Goal: Information Seeking & Learning: Learn about a topic

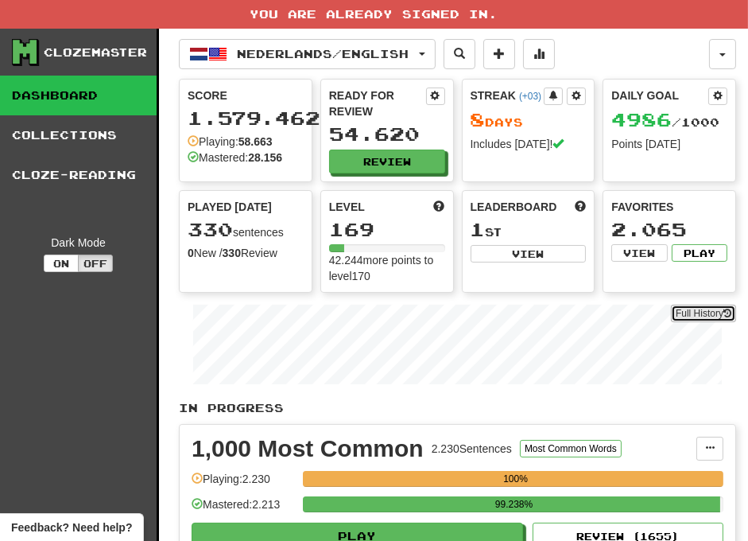
click at [717, 310] on link "Full History" at bounding box center [703, 313] width 65 height 17
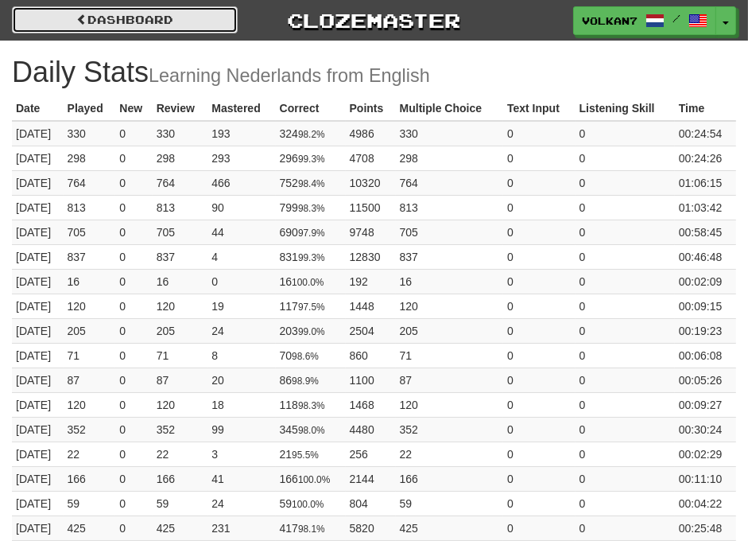
click at [185, 14] on link "Dashboard" at bounding box center [125, 19] width 226 height 27
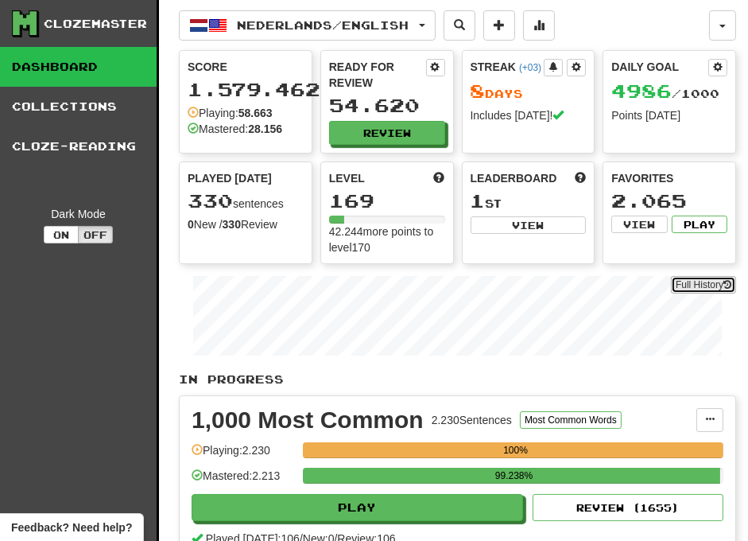
click at [697, 281] on link "Full History" at bounding box center [703, 284] width 65 height 17
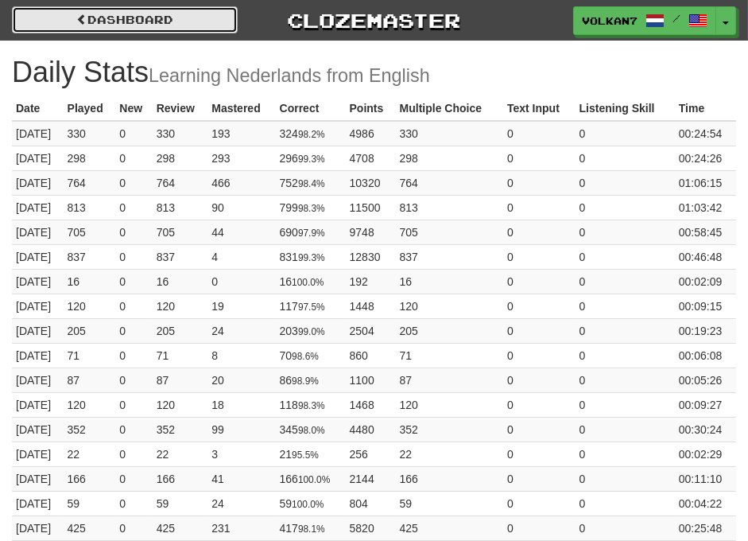
click at [125, 13] on link "Dashboard" at bounding box center [125, 19] width 226 height 27
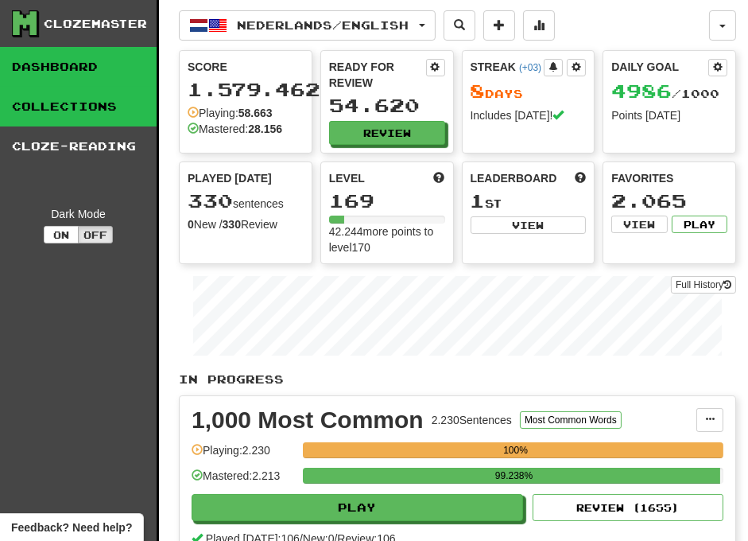
click at [105, 115] on link "Collections" at bounding box center [78, 107] width 157 height 40
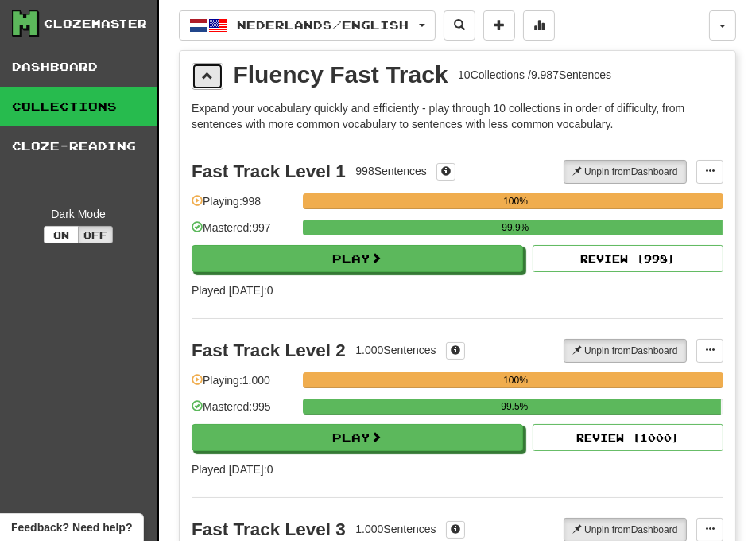
click at [210, 78] on span at bounding box center [207, 75] width 11 height 11
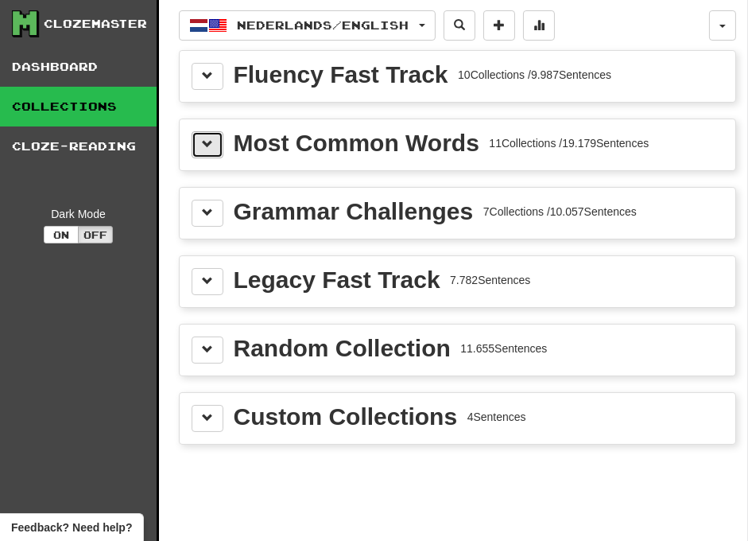
click at [216, 148] on button at bounding box center [208, 144] width 32 height 27
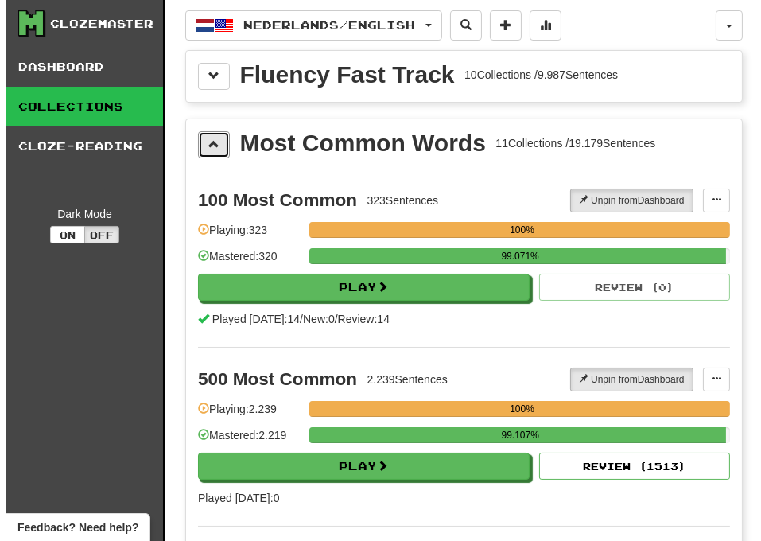
scroll to position [177, 0]
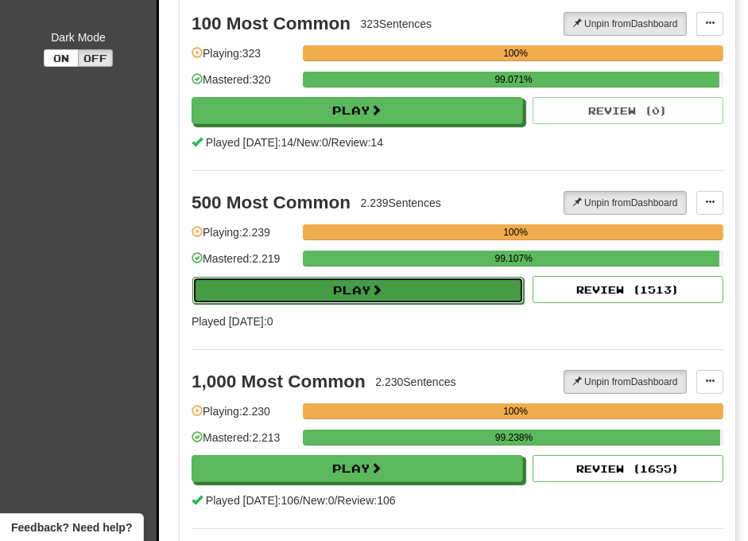
click at [412, 296] on button "Play" at bounding box center [358, 290] width 332 height 27
select select "********"
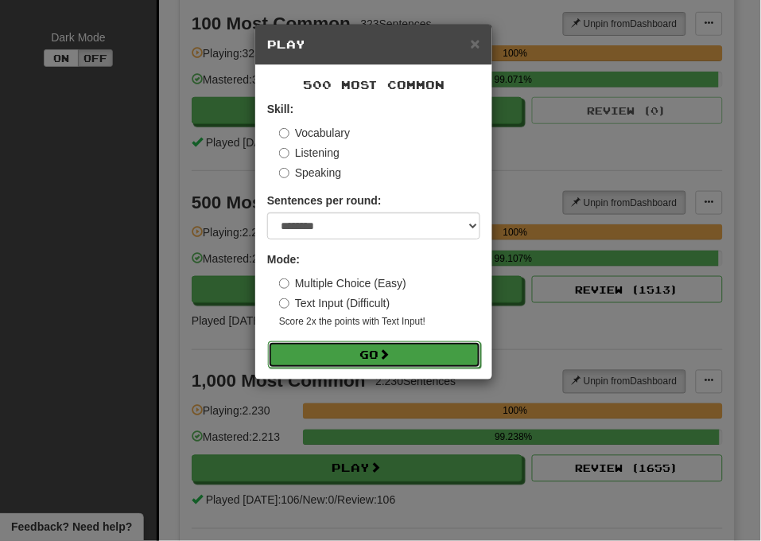
click at [406, 355] on button "Go" at bounding box center [374, 354] width 213 height 27
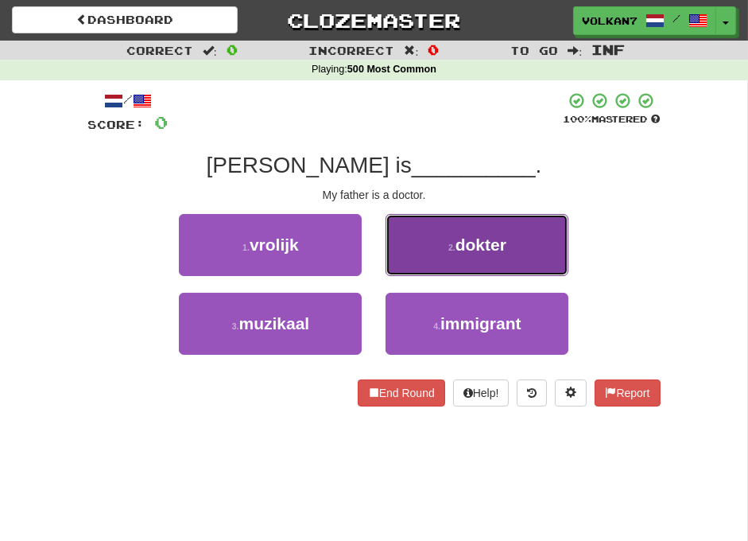
click at [437, 250] on button "2 . dokter" at bounding box center [477, 245] width 183 height 62
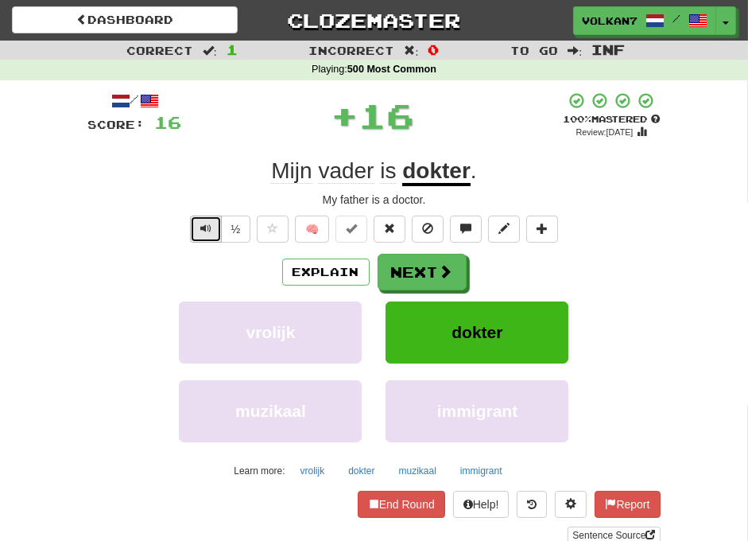
click at [196, 224] on button "Text-to-speech controls" at bounding box center [206, 229] width 32 height 27
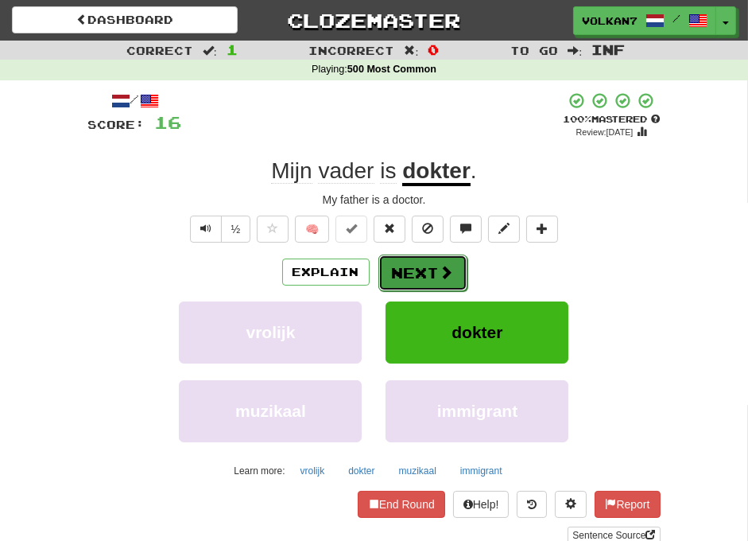
click at [434, 265] on button "Next" at bounding box center [423, 273] width 89 height 37
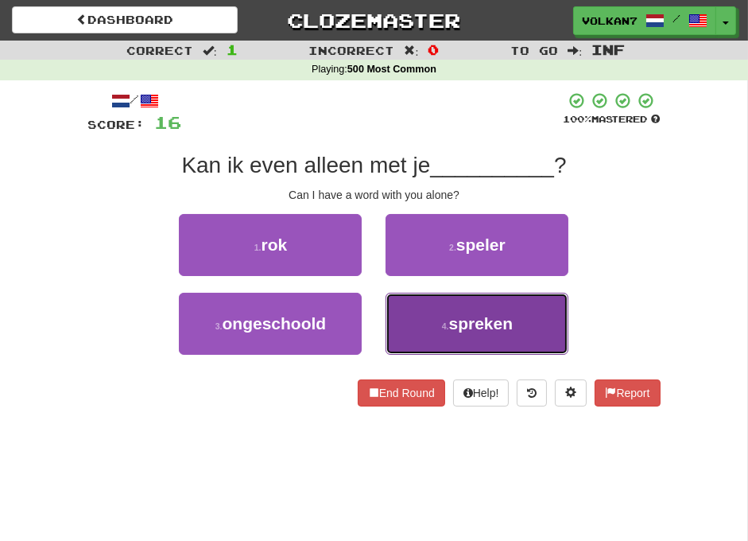
click at [414, 331] on button "4 . spreken" at bounding box center [477, 324] width 183 height 62
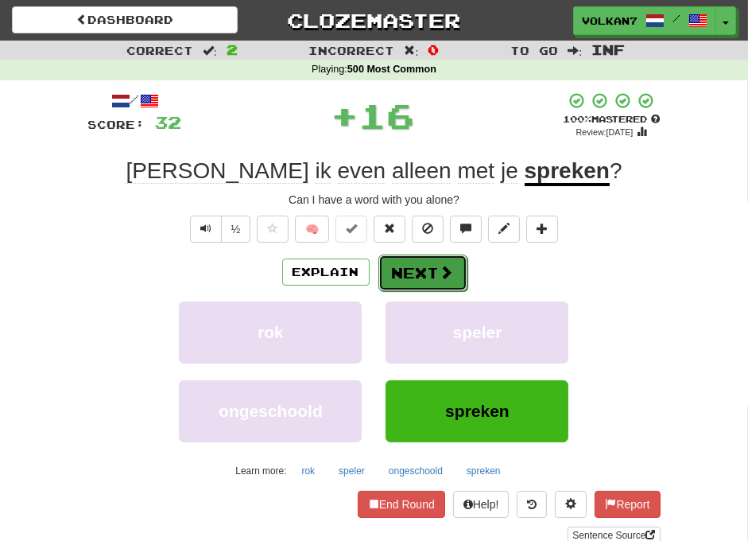
click at [403, 274] on button "Next" at bounding box center [423, 273] width 89 height 37
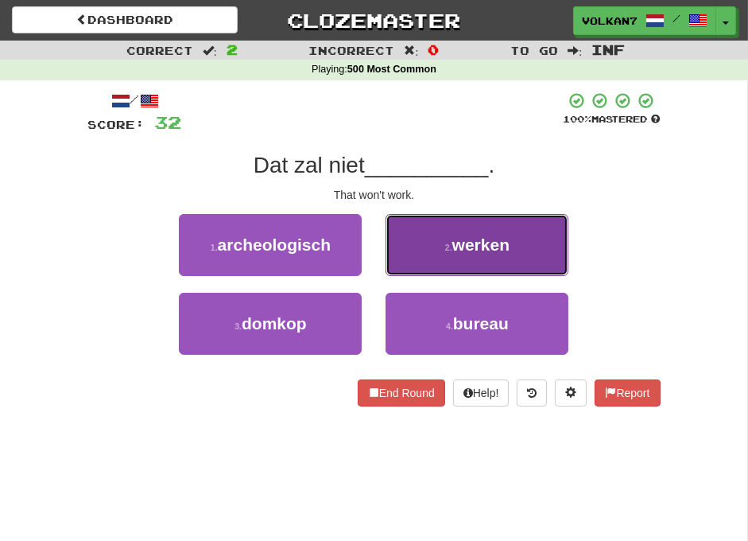
click at [442, 228] on button "2 . werken" at bounding box center [477, 245] width 183 height 62
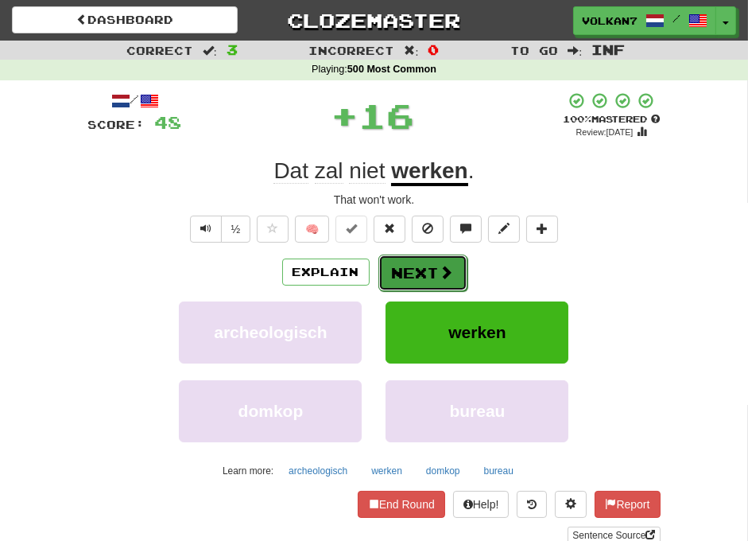
click at [433, 267] on button "Next" at bounding box center [423, 273] width 89 height 37
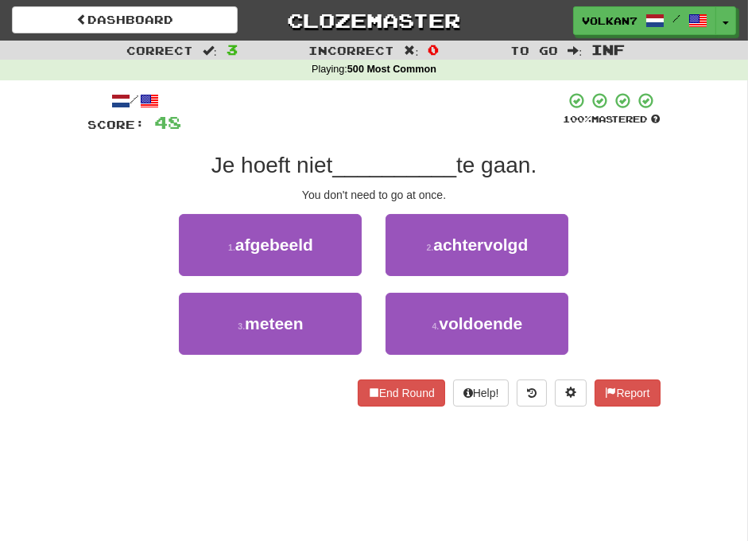
click at [433, 132] on div at bounding box center [373, 113] width 382 height 44
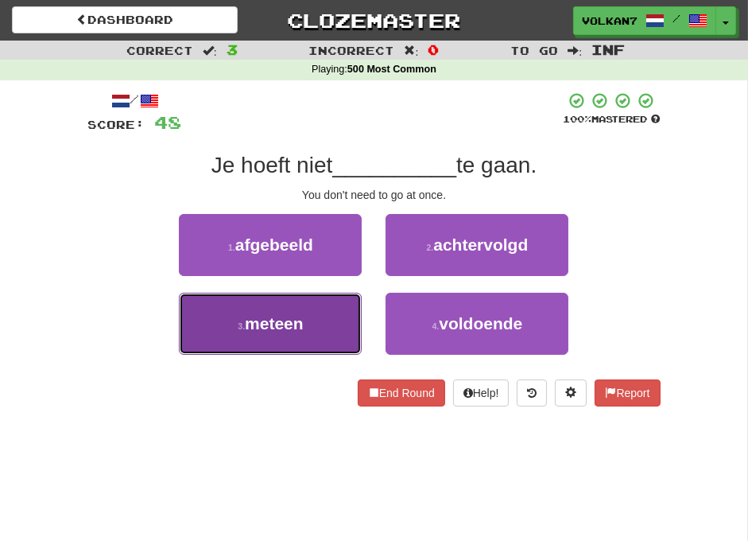
click at [332, 311] on button "3 . meteen" at bounding box center [270, 324] width 183 height 62
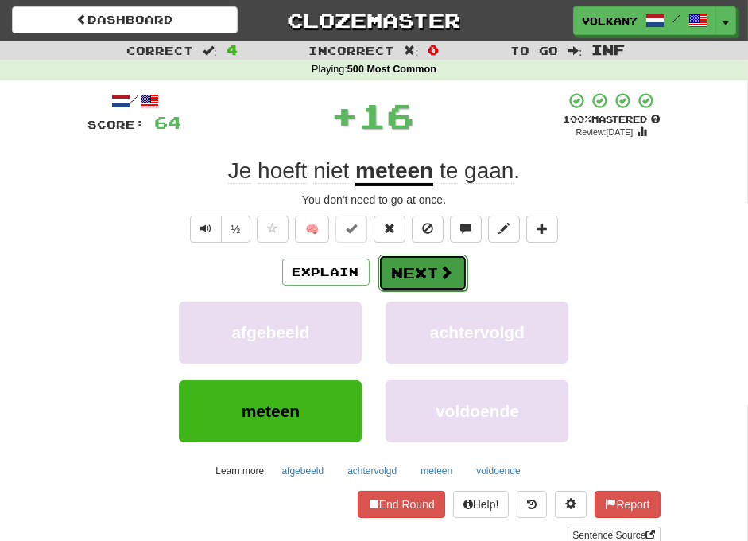
click at [434, 279] on button "Next" at bounding box center [423, 273] width 89 height 37
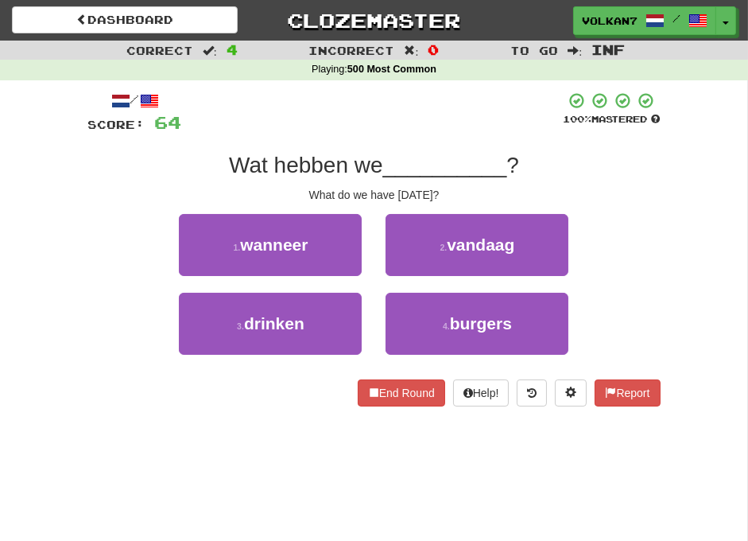
click at [450, 151] on div "Wat hebben we __________ ?" at bounding box center [374, 165] width 573 height 29
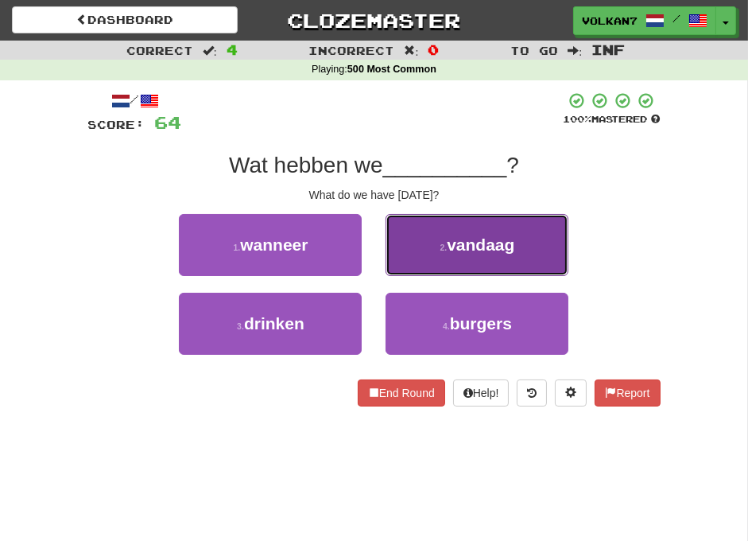
click at [419, 235] on button "2 . vandaag" at bounding box center [477, 245] width 183 height 62
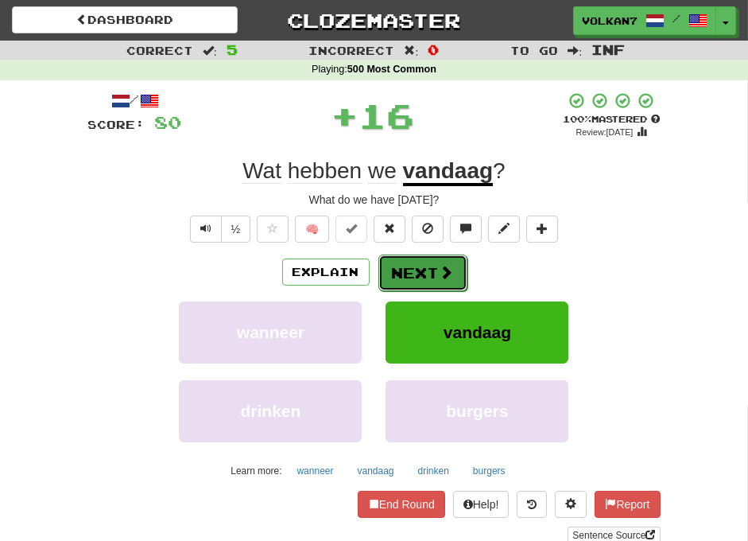
click at [426, 264] on button "Next" at bounding box center [423, 273] width 89 height 37
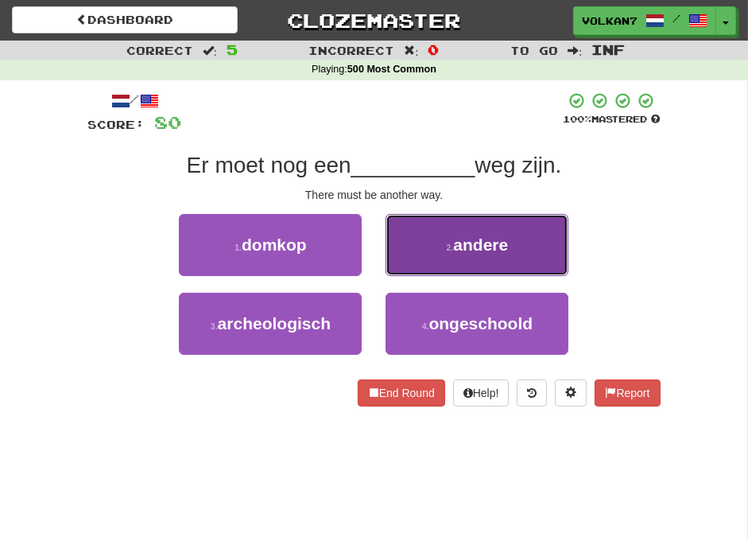
click at [449, 221] on button "2 . andere" at bounding box center [477, 245] width 183 height 62
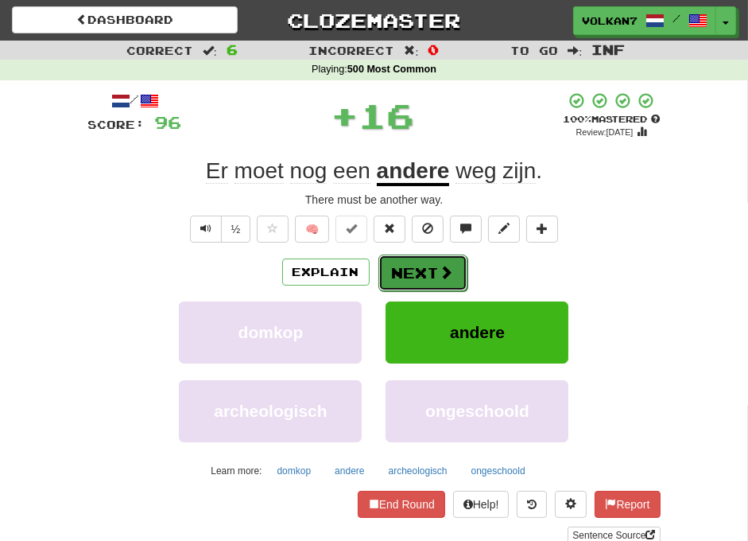
click at [431, 264] on button "Next" at bounding box center [423, 273] width 89 height 37
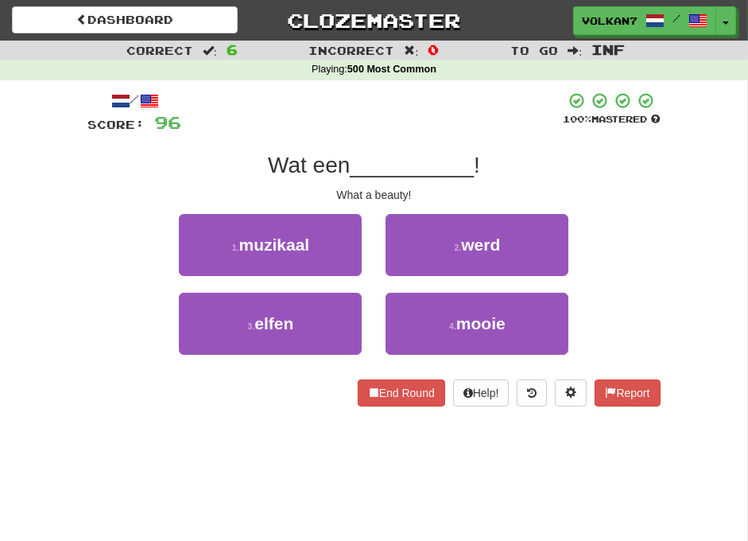
click at [412, 130] on div at bounding box center [373, 113] width 382 height 44
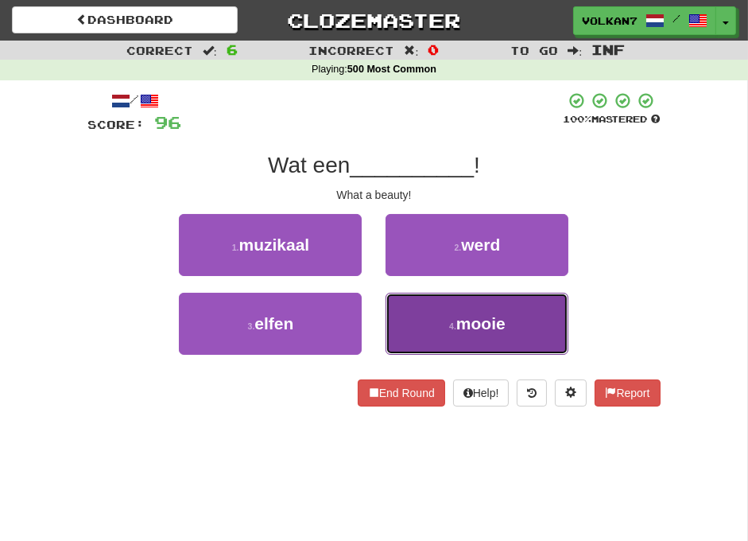
click at [431, 300] on button "4 . mooie" at bounding box center [477, 324] width 183 height 62
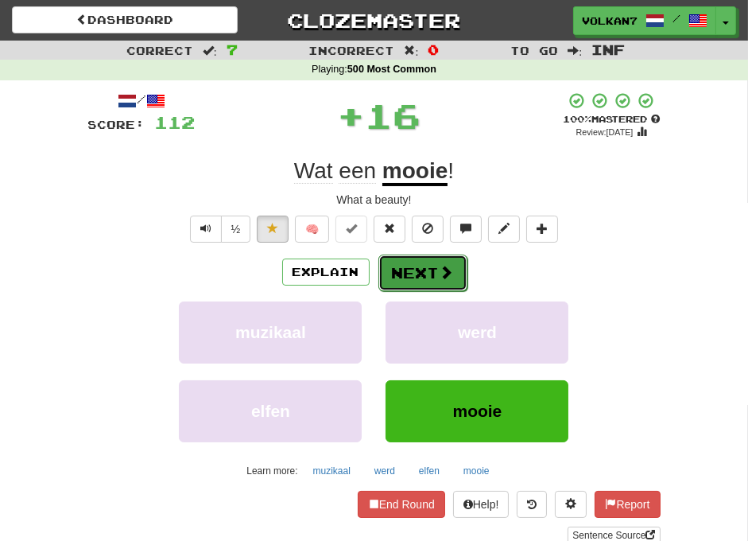
click at [418, 271] on button "Next" at bounding box center [423, 273] width 89 height 37
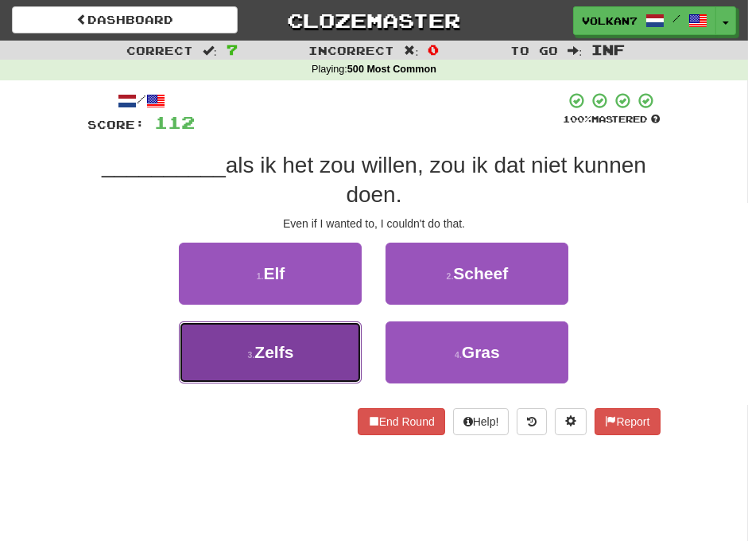
click at [313, 344] on button "3 . Zelfs" at bounding box center [270, 352] width 183 height 62
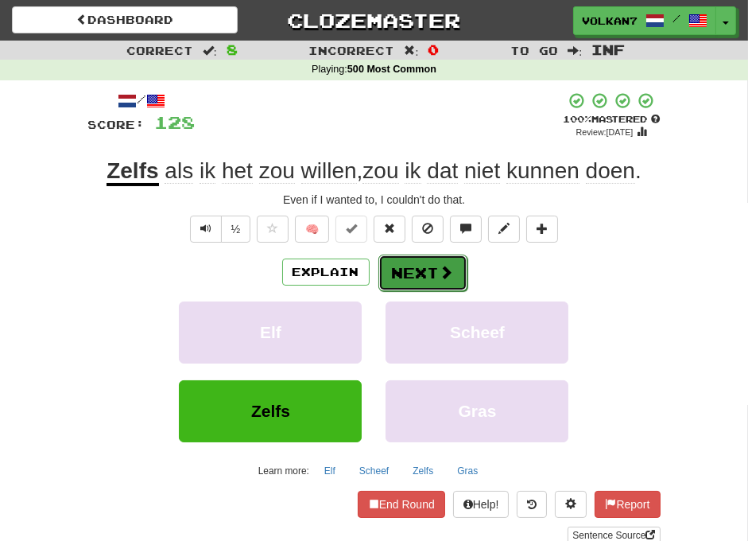
click at [433, 279] on button "Next" at bounding box center [423, 273] width 89 height 37
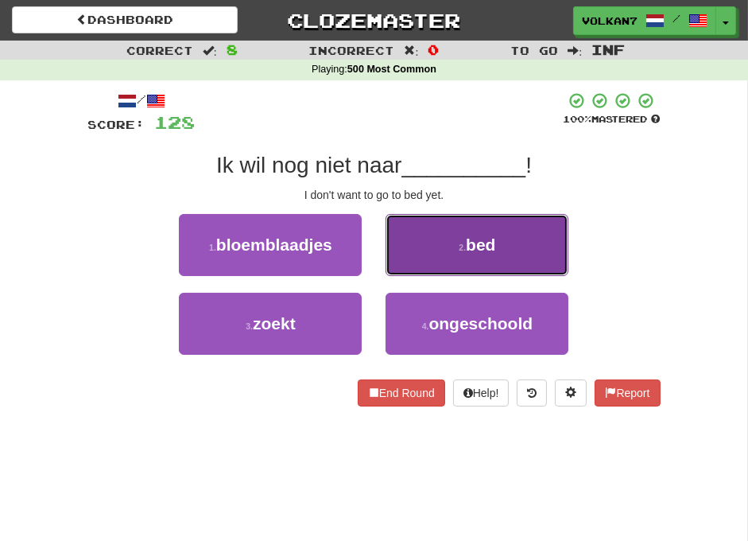
click at [414, 235] on button "2 . bed" at bounding box center [477, 245] width 183 height 62
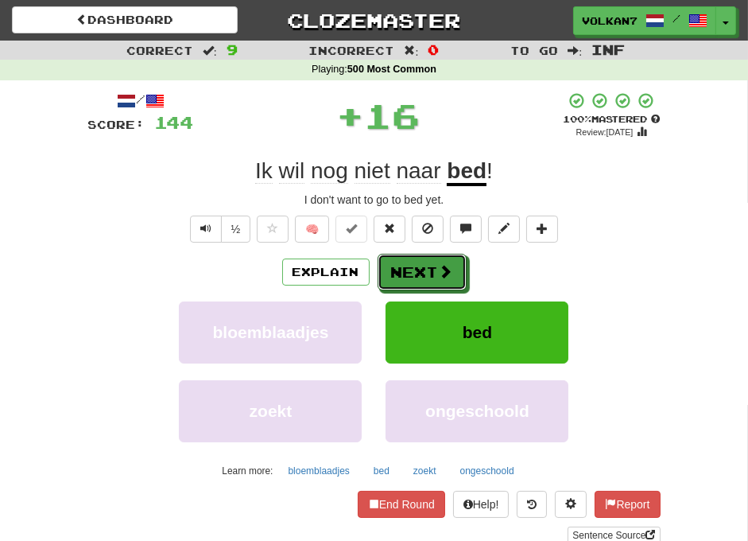
click at [407, 262] on button "Next" at bounding box center [422, 272] width 89 height 37
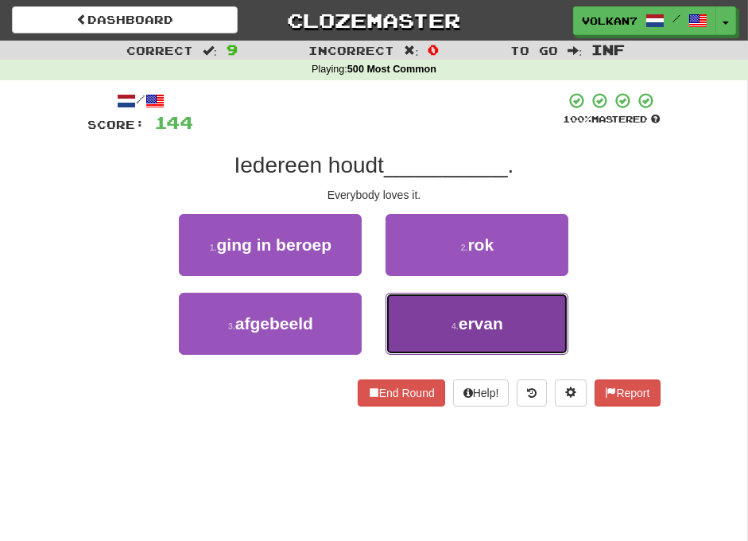
click at [433, 316] on button "4 . ervan" at bounding box center [477, 324] width 183 height 62
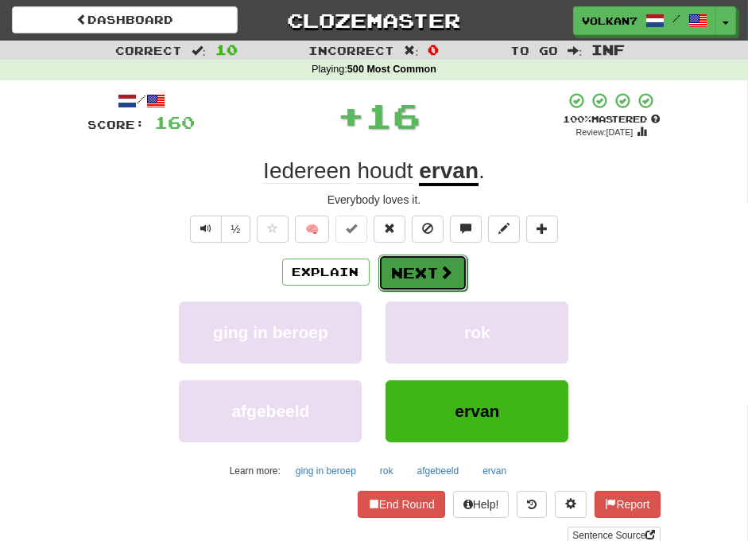
click at [427, 273] on button "Next" at bounding box center [423, 273] width 89 height 37
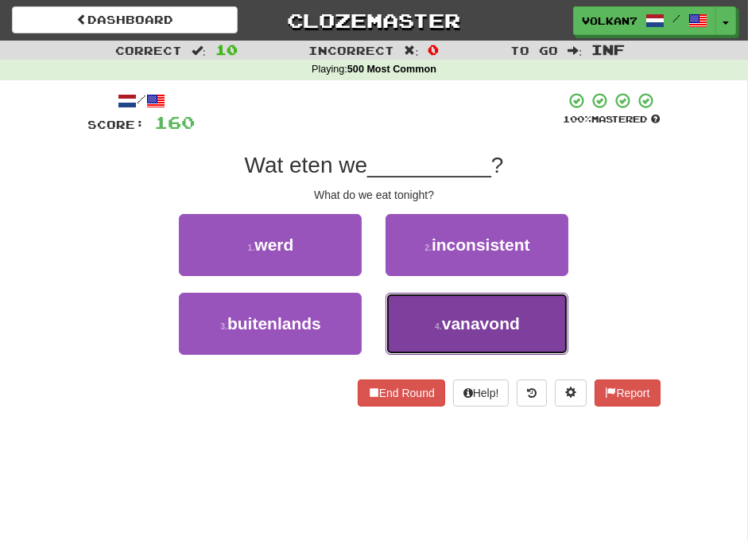
click at [418, 320] on button "4 . vanavond" at bounding box center [477, 324] width 183 height 62
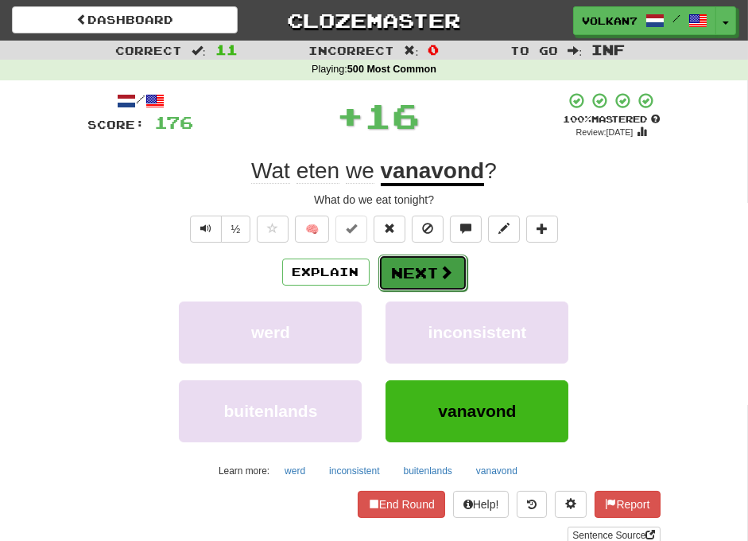
click at [402, 270] on button "Next" at bounding box center [423, 273] width 89 height 37
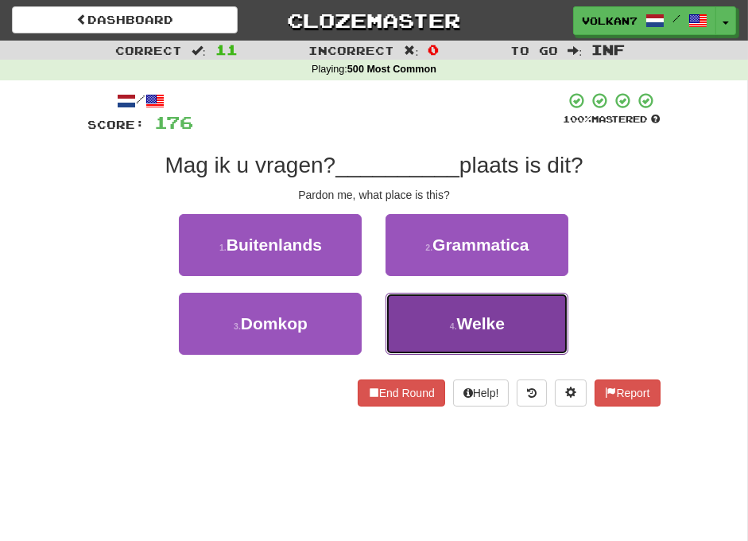
click at [433, 313] on button "4 . Welke" at bounding box center [477, 324] width 183 height 62
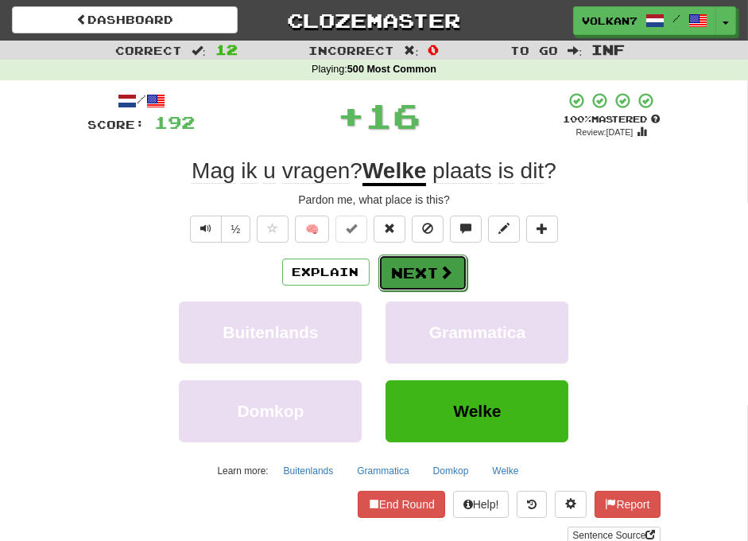
click at [423, 280] on button "Next" at bounding box center [423, 273] width 89 height 37
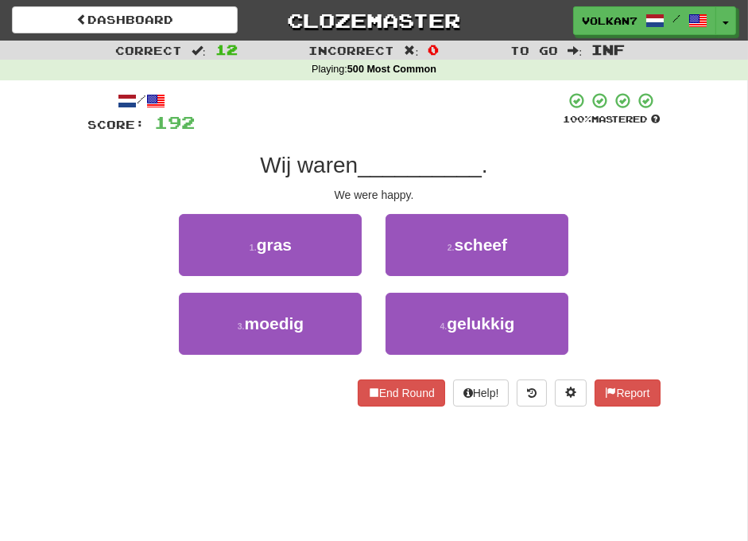
click at [423, 138] on div "/ Score: 192 100 % Mastered Wij waren __________ . We were happy. 1 . gras 2 . …" at bounding box center [374, 248] width 573 height 315
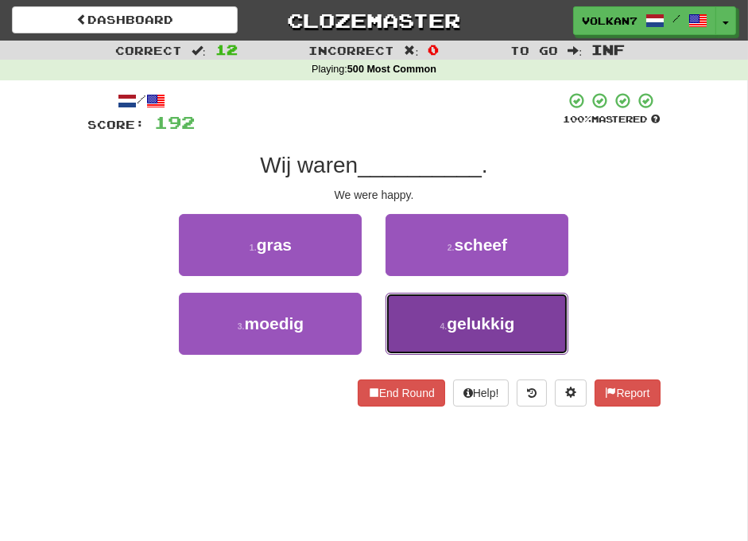
click at [391, 320] on button "4 . gelukkig" at bounding box center [477, 324] width 183 height 62
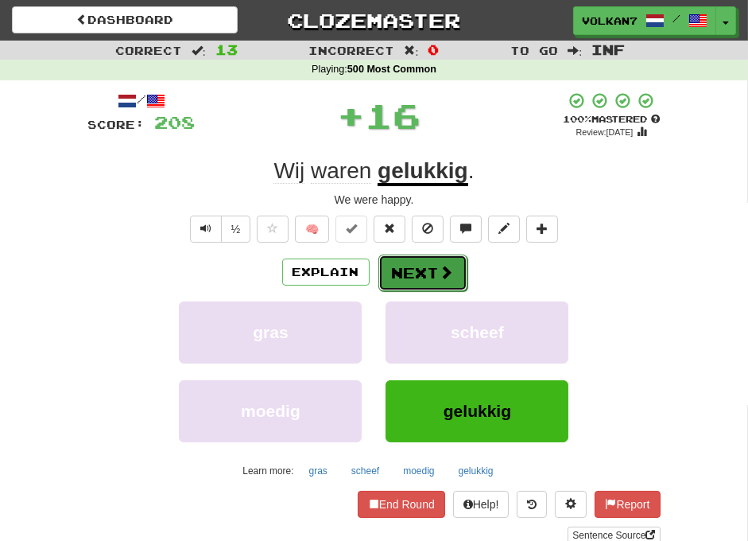
click at [410, 266] on button "Next" at bounding box center [423, 273] width 89 height 37
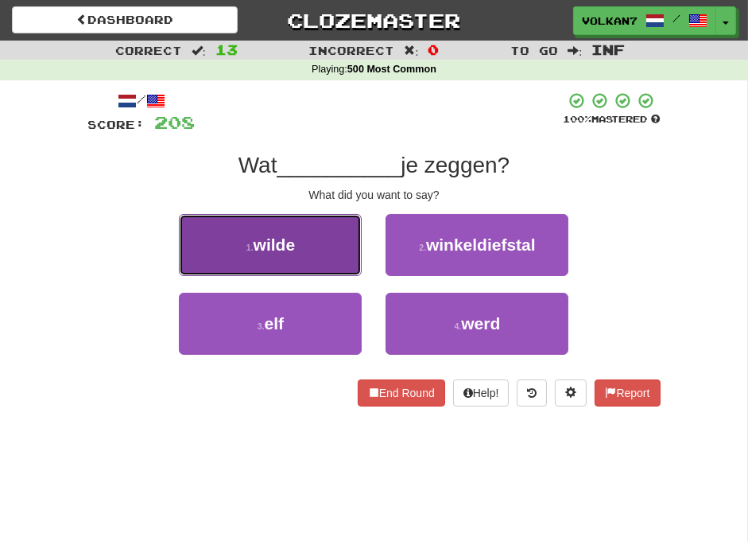
click at [314, 249] on button "1 . wilde" at bounding box center [270, 245] width 183 height 62
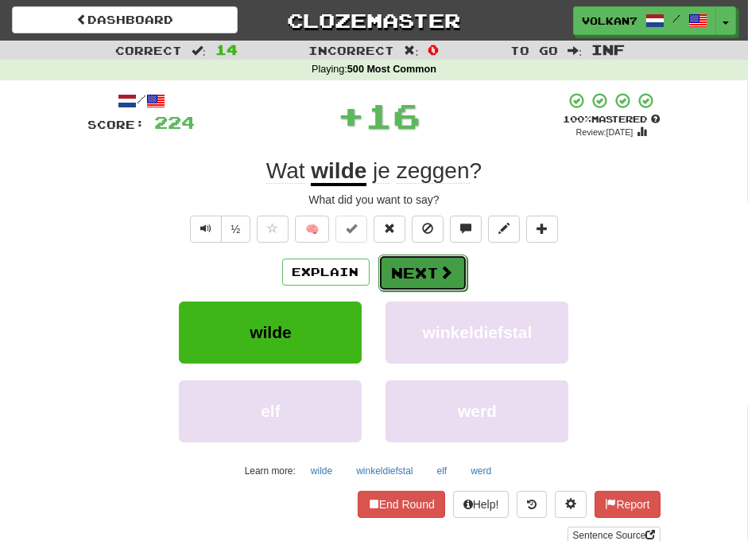
click at [402, 276] on button "Next" at bounding box center [423, 273] width 89 height 37
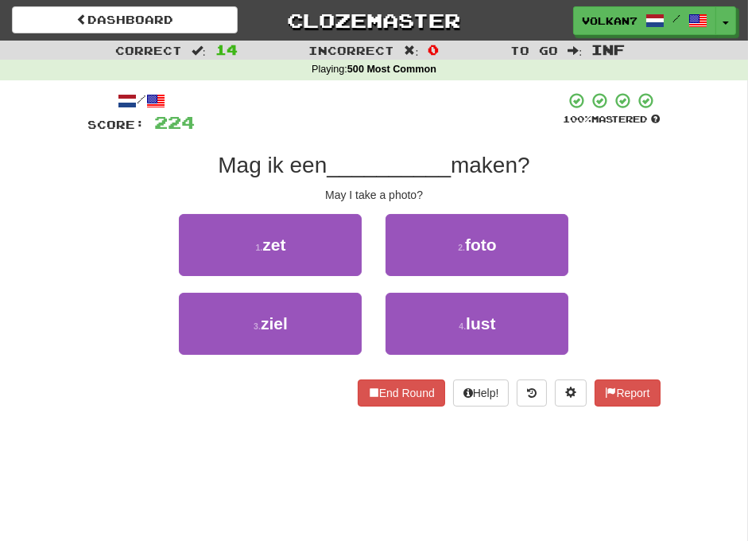
click at [427, 112] on div at bounding box center [380, 113] width 368 height 44
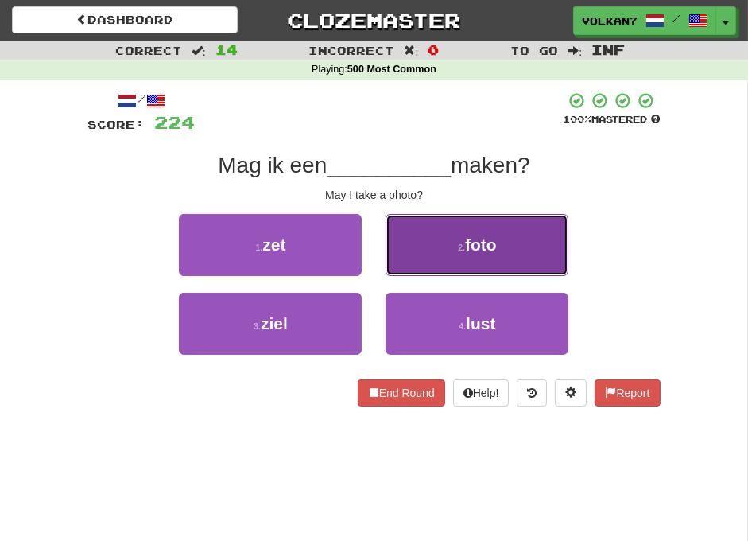
click at [433, 232] on button "2 . foto" at bounding box center [477, 245] width 183 height 62
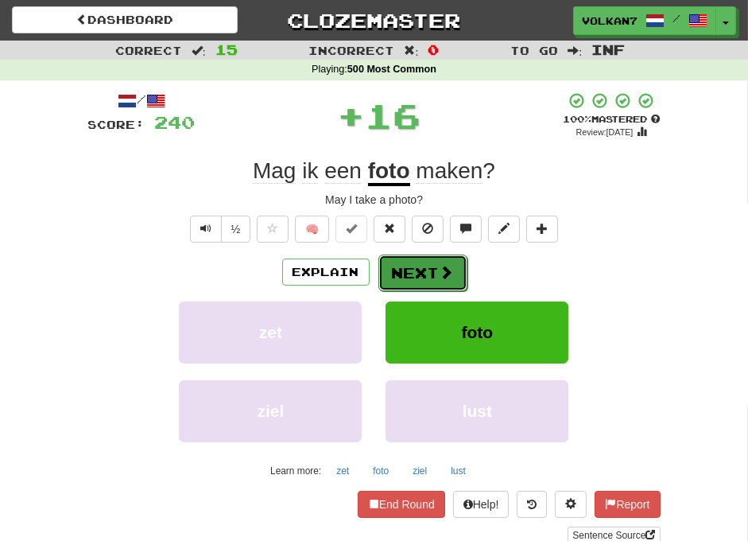
click at [430, 268] on button "Next" at bounding box center [423, 273] width 89 height 37
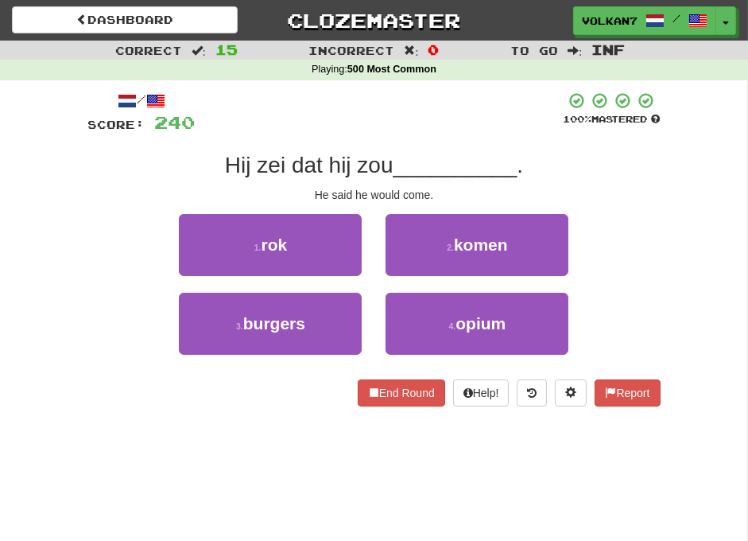
click at [417, 140] on div "/ Score: 240 100 % Mastered Hij zei dat hij zou __________ . He said he would c…" at bounding box center [374, 248] width 573 height 315
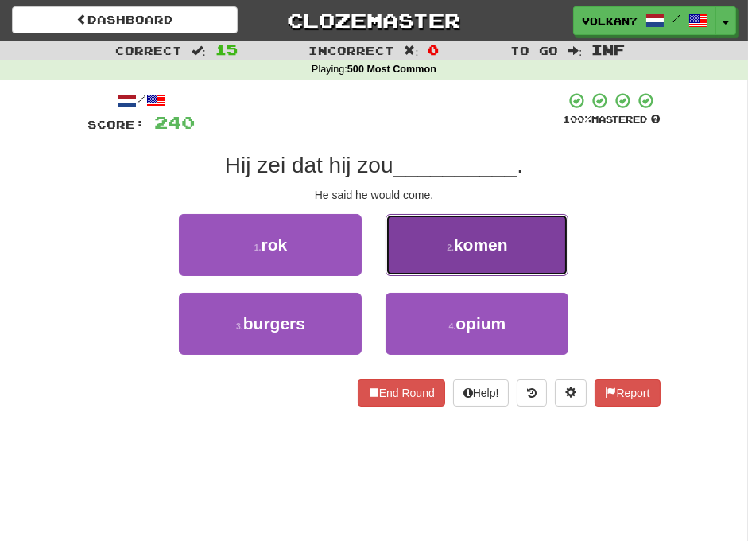
click at [439, 244] on button "2 . komen" at bounding box center [477, 245] width 183 height 62
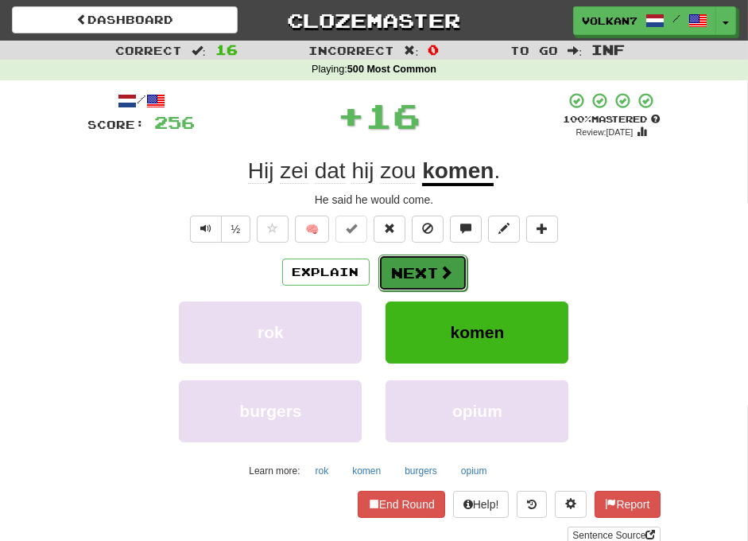
click at [420, 266] on button "Next" at bounding box center [423, 273] width 89 height 37
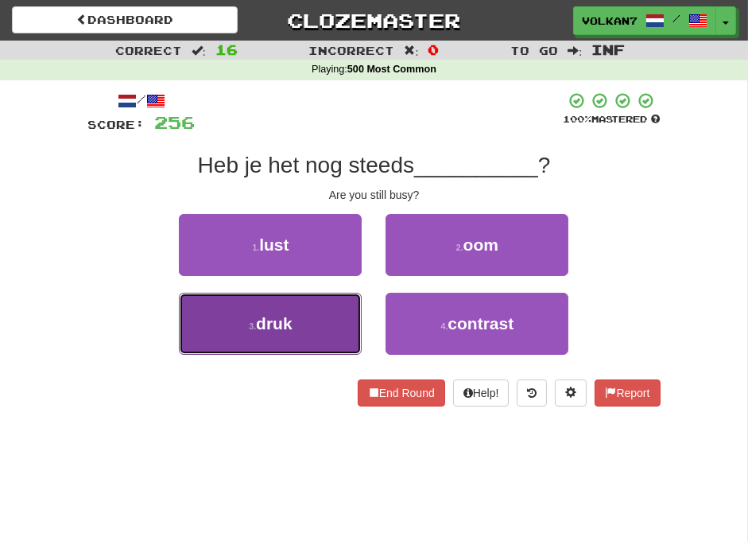
click at [344, 322] on button "3 . druk" at bounding box center [270, 324] width 183 height 62
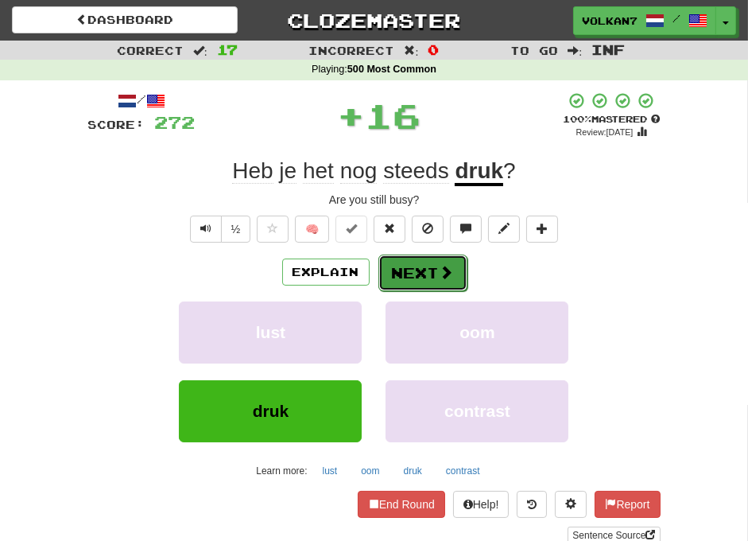
click at [398, 277] on button "Next" at bounding box center [423, 273] width 89 height 37
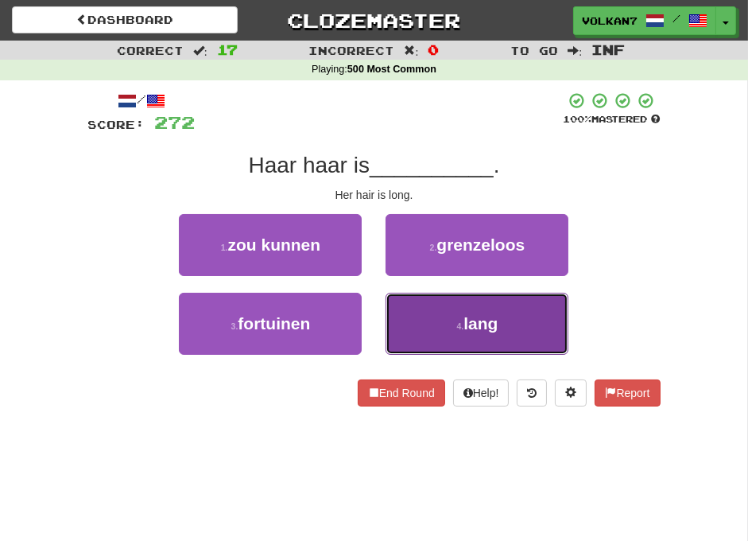
click at [439, 313] on button "4 . lang" at bounding box center [477, 324] width 183 height 62
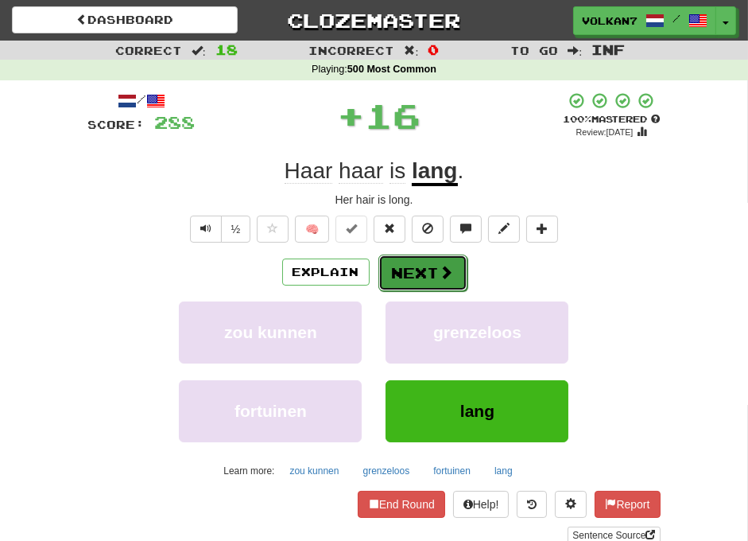
click at [425, 281] on button "Next" at bounding box center [423, 273] width 89 height 37
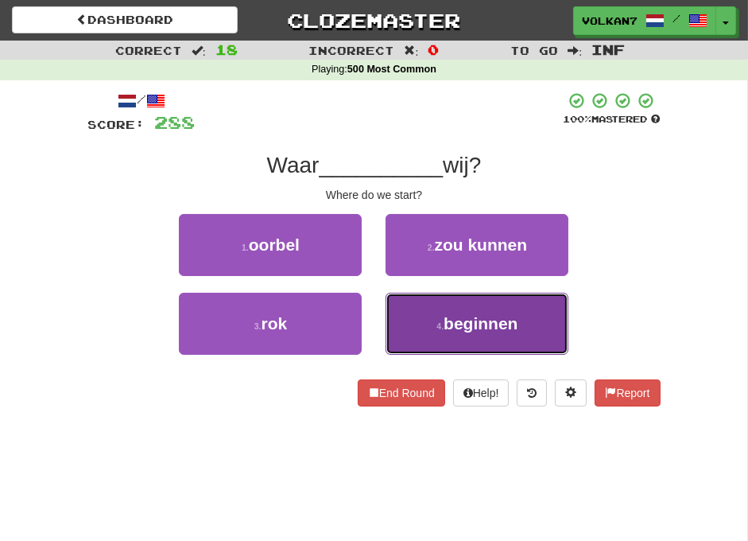
click at [437, 319] on button "4 . beginnen" at bounding box center [477, 324] width 183 height 62
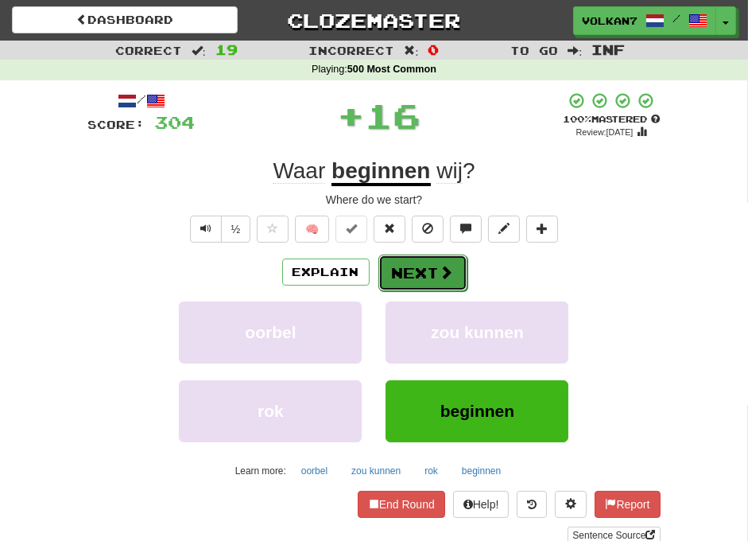
click at [423, 271] on button "Next" at bounding box center [423, 273] width 89 height 37
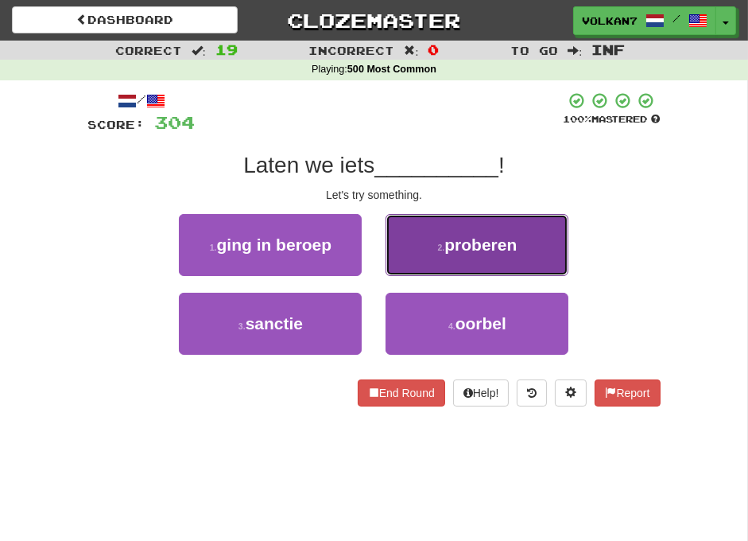
click at [457, 257] on button "2 . proberen" at bounding box center [477, 245] width 183 height 62
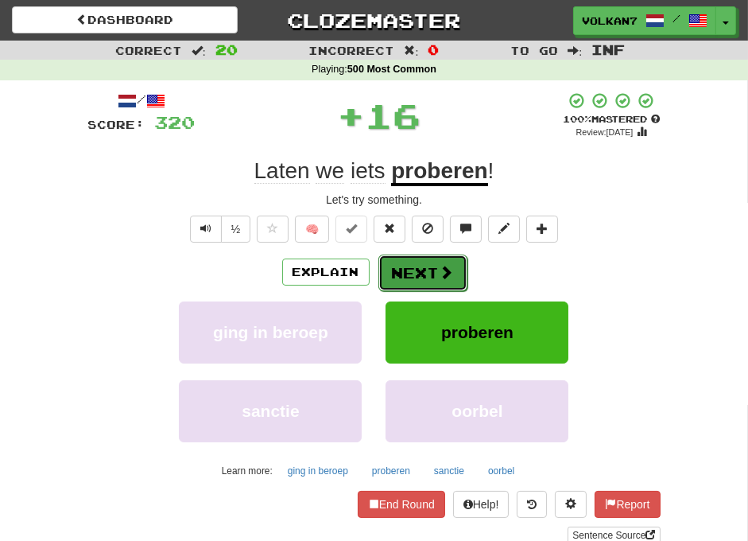
click at [430, 263] on button "Next" at bounding box center [423, 273] width 89 height 37
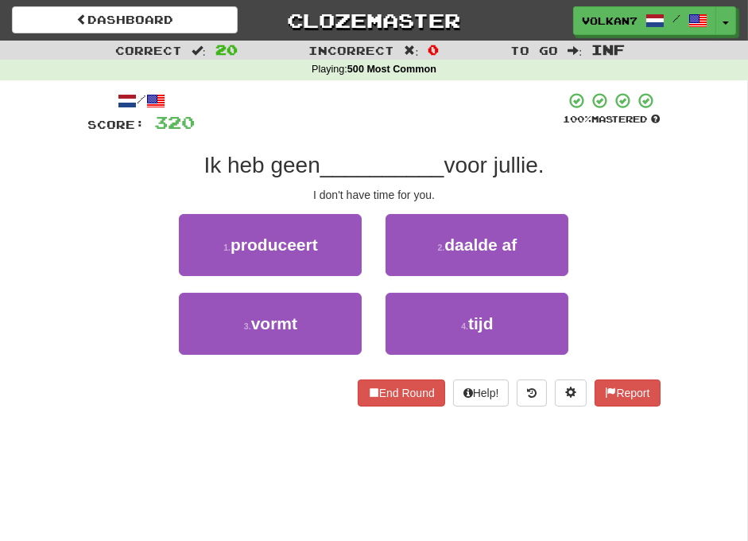
click at [416, 138] on div "/ Score: 320 100 % Mastered Ik heb geen __________ voor jullie. I don't have ti…" at bounding box center [374, 248] width 573 height 315
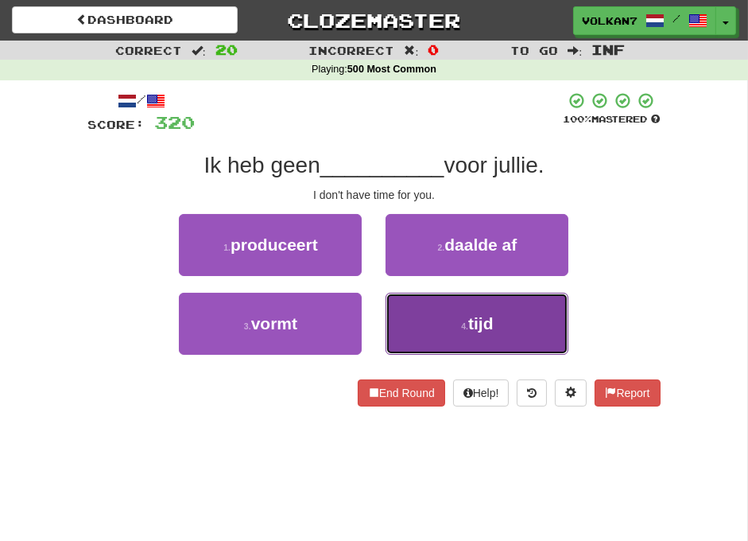
click at [463, 327] on small "4 ." at bounding box center [464, 326] width 7 height 10
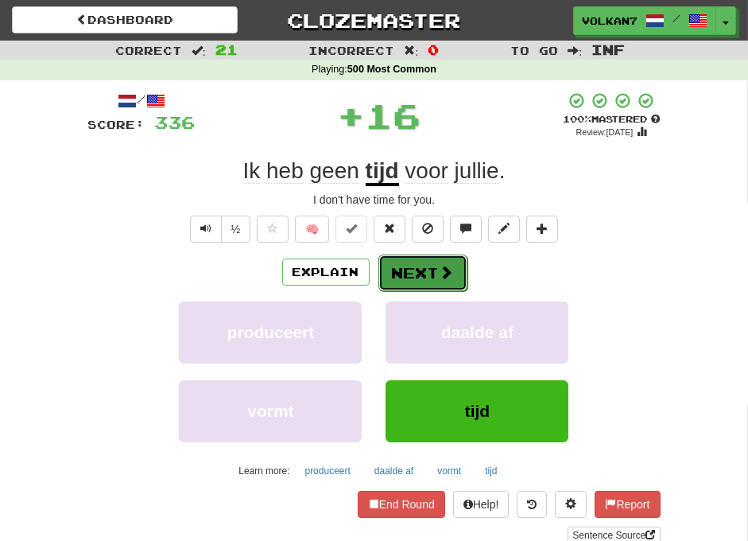
click at [423, 274] on button "Next" at bounding box center [423, 273] width 89 height 37
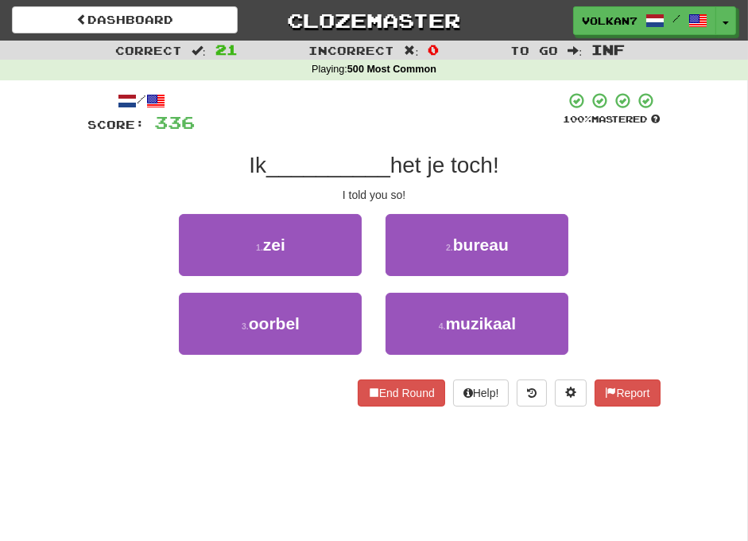
click at [427, 154] on span "het je toch!" at bounding box center [445, 165] width 109 height 25
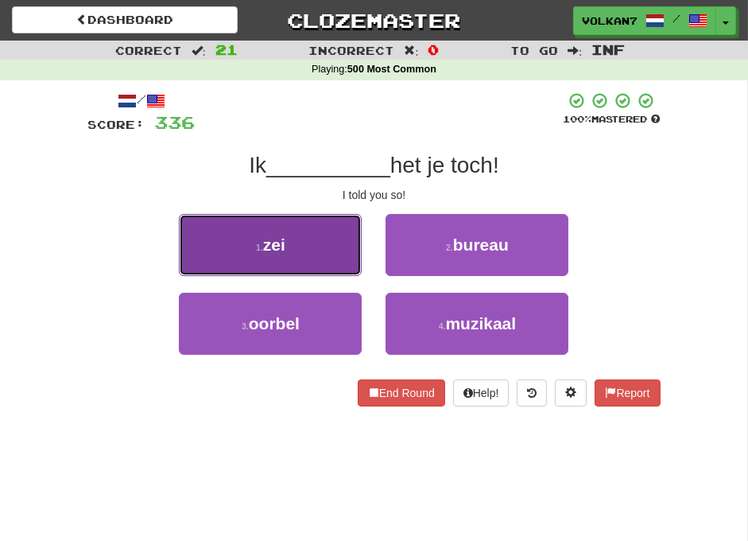
click at [336, 240] on button "1 . zei" at bounding box center [270, 245] width 183 height 62
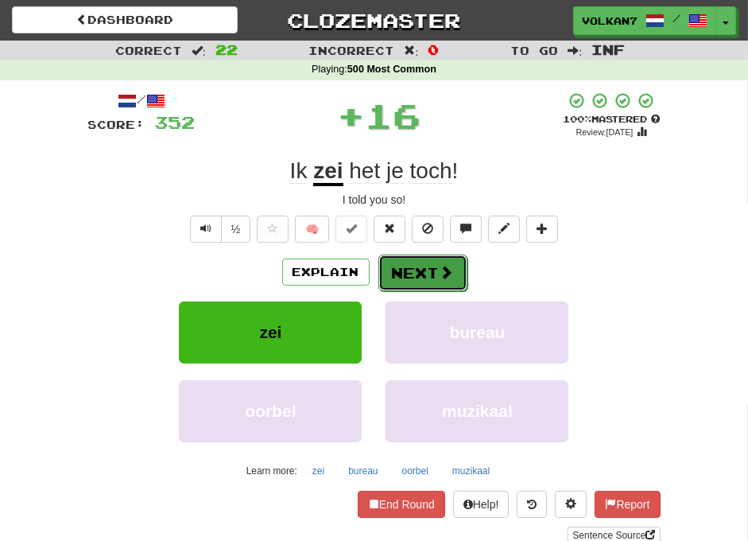
click at [428, 266] on button "Next" at bounding box center [423, 273] width 89 height 37
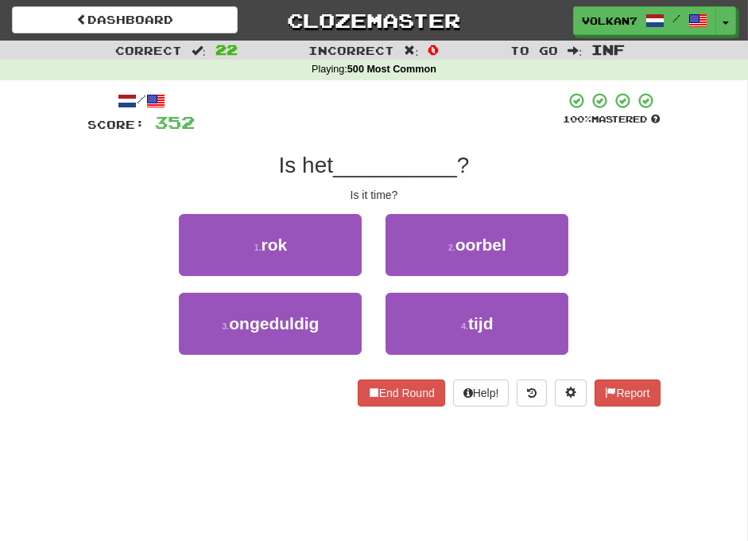
click at [430, 133] on div at bounding box center [380, 113] width 368 height 44
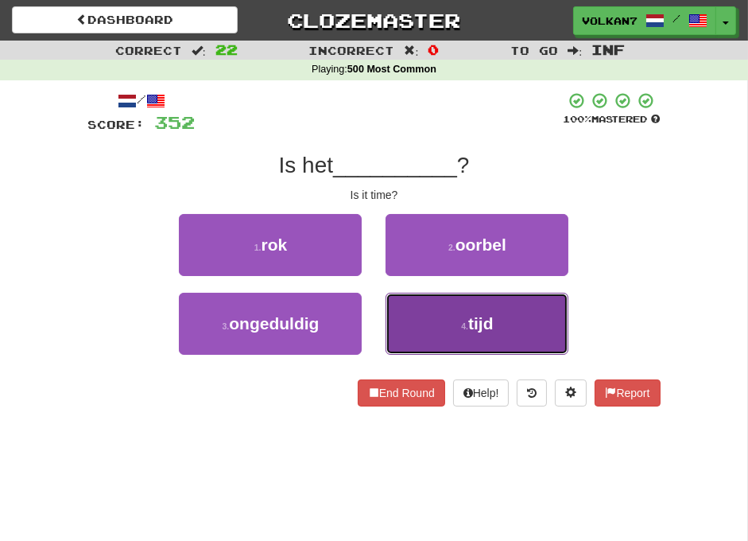
click at [458, 305] on button "4 . tijd" at bounding box center [477, 324] width 183 height 62
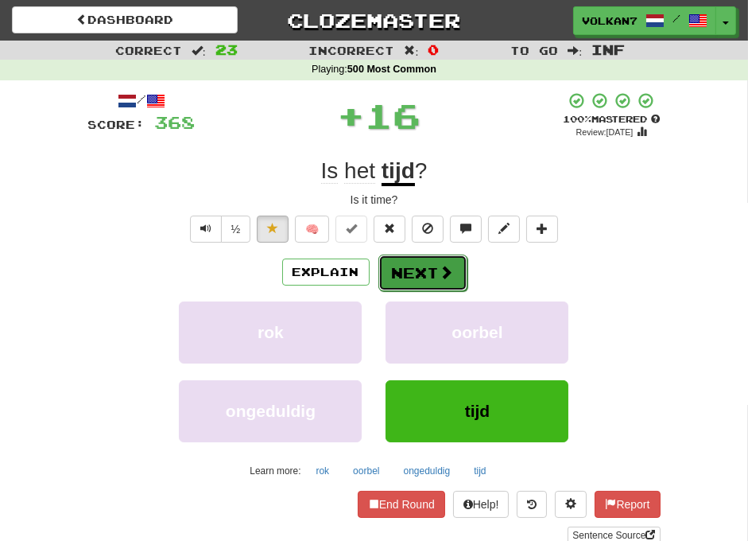
click at [433, 255] on button "Next" at bounding box center [423, 273] width 89 height 37
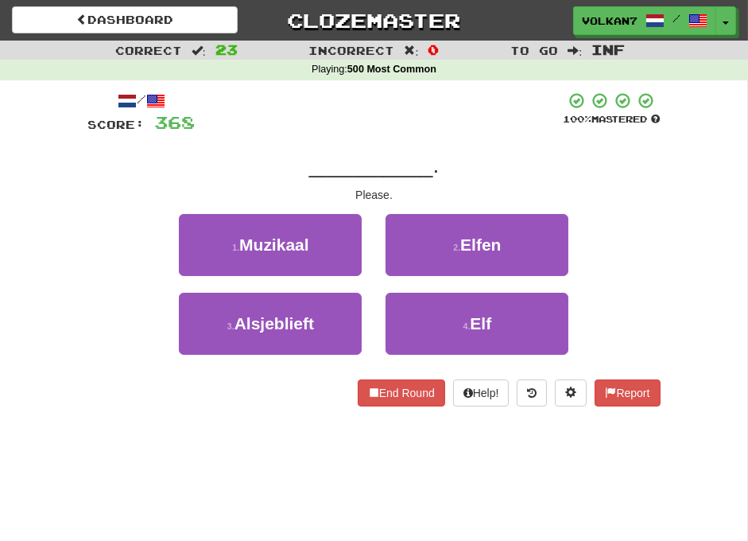
click at [428, 112] on div at bounding box center [380, 113] width 368 height 44
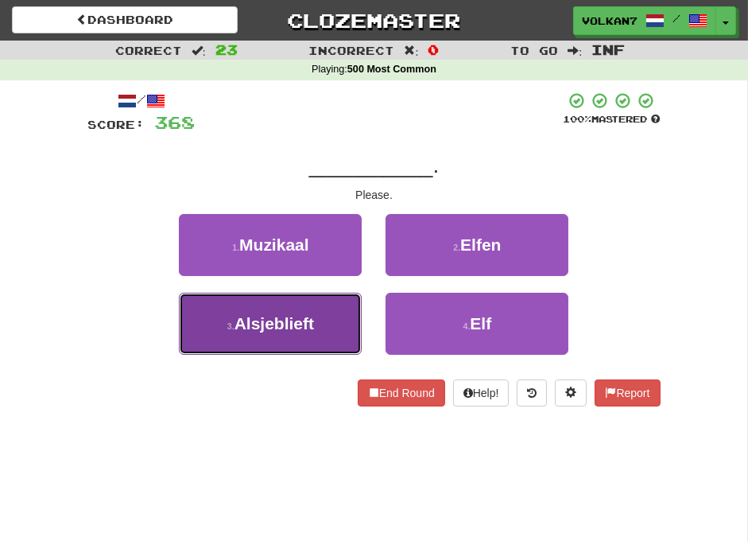
click at [316, 319] on button "3 . Alsjeblieft" at bounding box center [270, 324] width 183 height 62
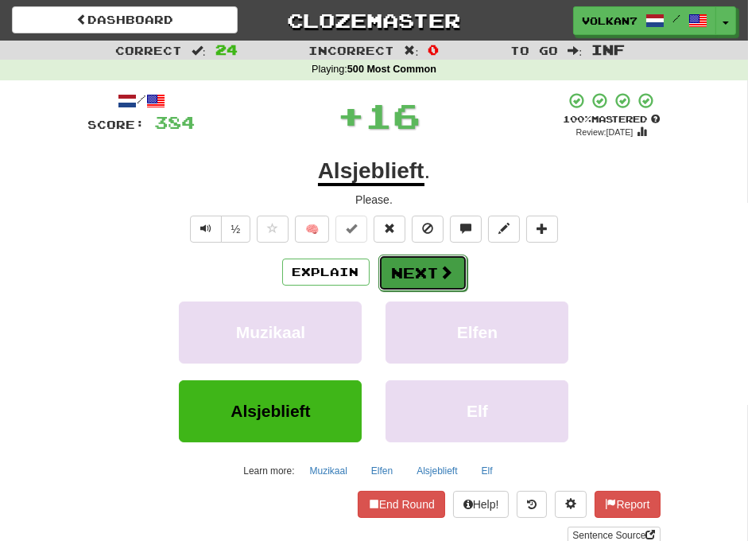
click at [433, 272] on button "Next" at bounding box center [423, 273] width 89 height 37
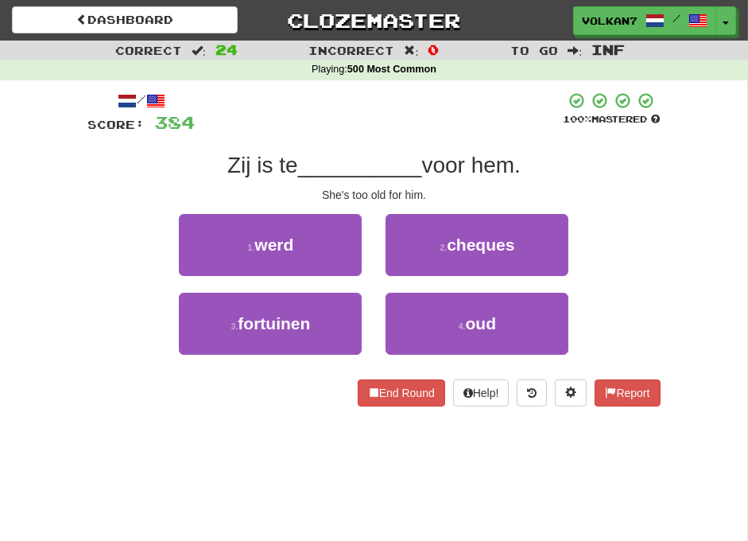
click at [416, 141] on div "/ Score: 384 100 % Mastered Zij is te __________ voor hem. She's too old for hi…" at bounding box center [374, 248] width 573 height 315
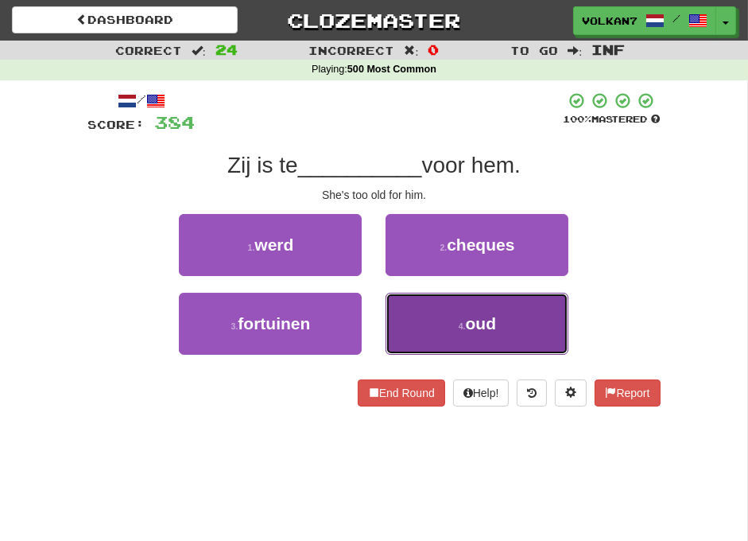
click at [462, 326] on small "4 ." at bounding box center [462, 326] width 7 height 10
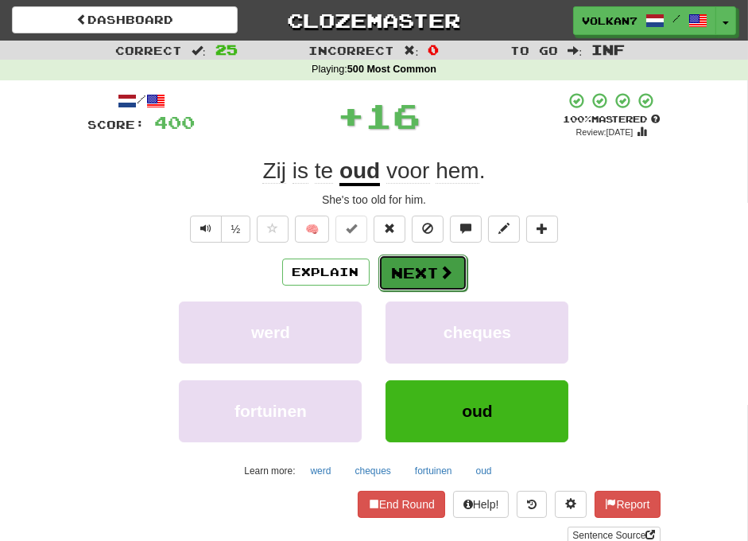
click at [418, 278] on button "Next" at bounding box center [423, 273] width 89 height 37
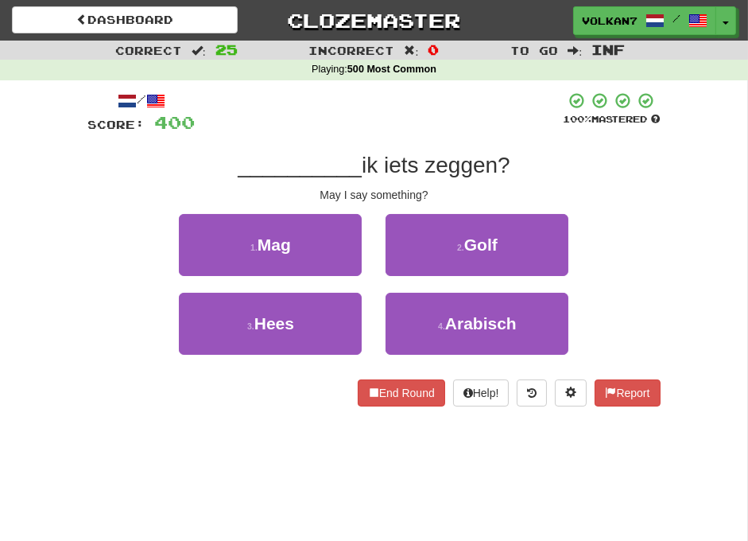
click at [430, 111] on div at bounding box center [380, 113] width 368 height 44
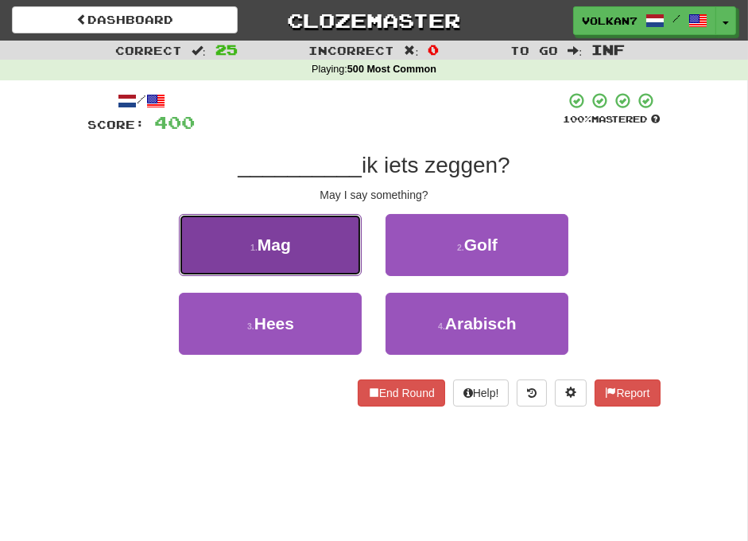
click at [342, 232] on button "1 . Mag" at bounding box center [270, 245] width 183 height 62
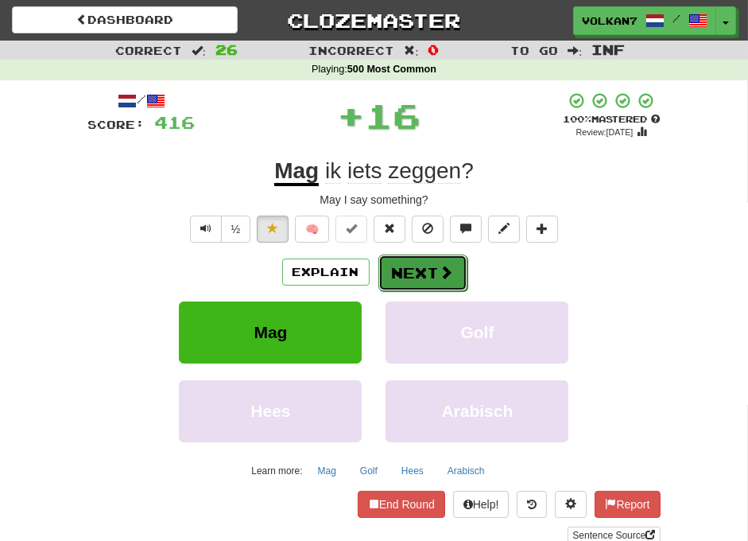
click at [418, 262] on button "Next" at bounding box center [423, 273] width 89 height 37
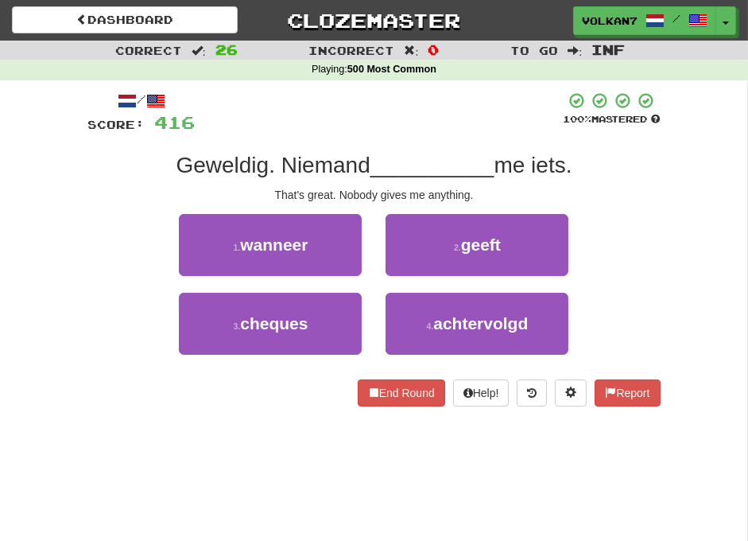
click at [427, 146] on div "/ Score: 416 100 % Mastered Geweldig. Niemand __________ me iets. That's great.…" at bounding box center [374, 248] width 573 height 315
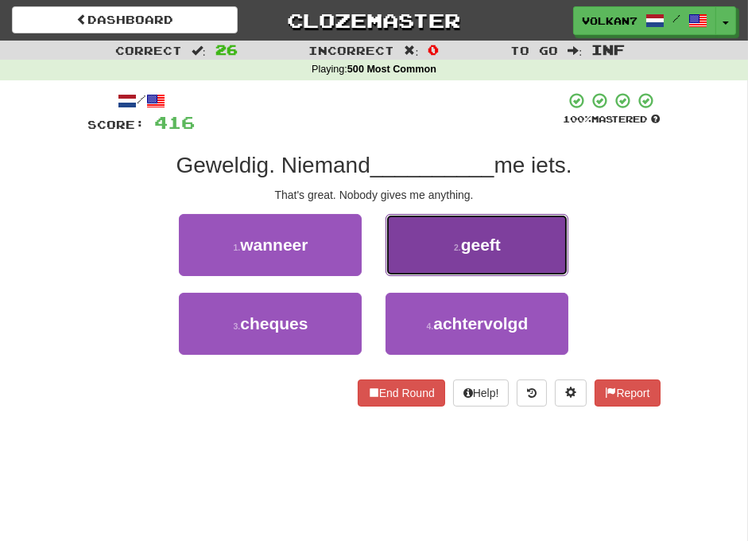
click at [460, 245] on small "2 ." at bounding box center [457, 248] width 7 height 10
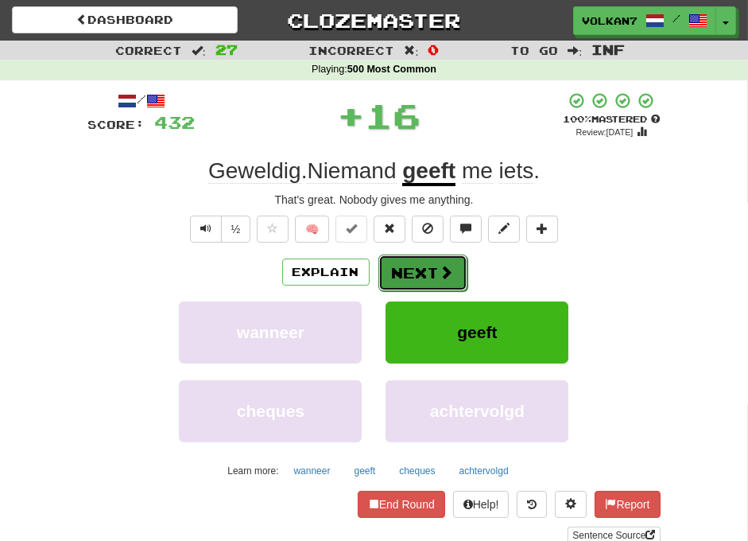
click at [435, 266] on button "Next" at bounding box center [423, 273] width 89 height 37
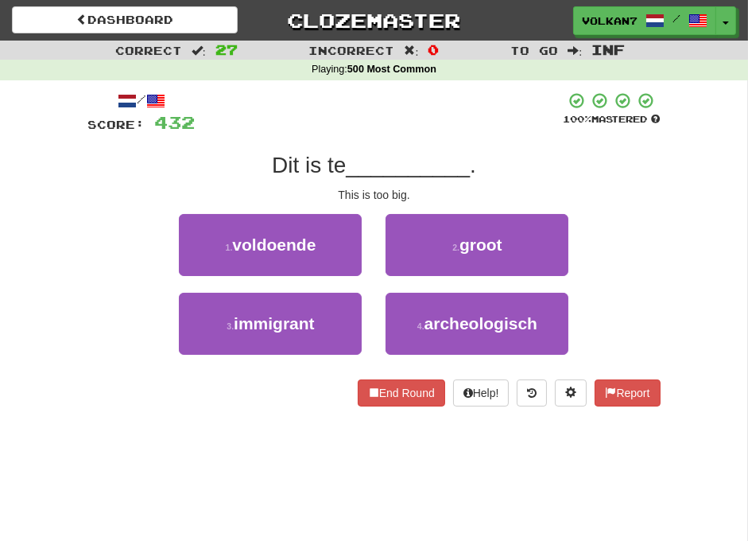
click at [436, 138] on div "/ Score: 432 100 % Mastered Dit is te __________ . This is too big. 1 . voldoen…" at bounding box center [374, 248] width 573 height 315
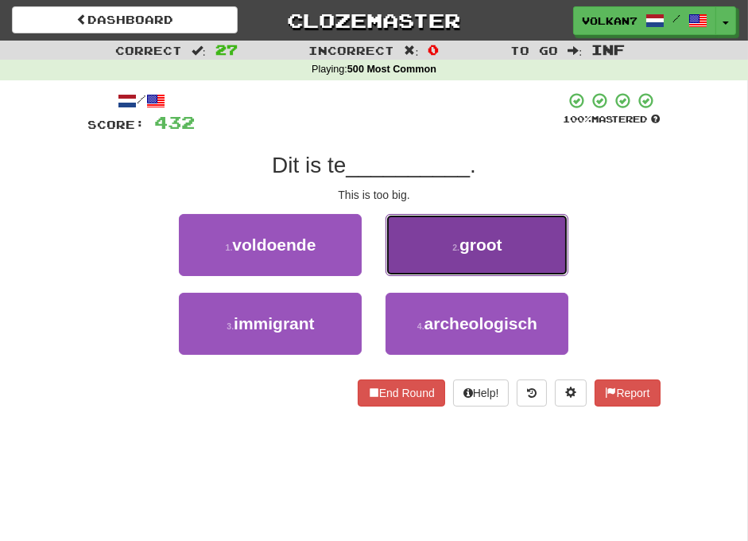
click at [458, 239] on button "2 . groot" at bounding box center [477, 245] width 183 height 62
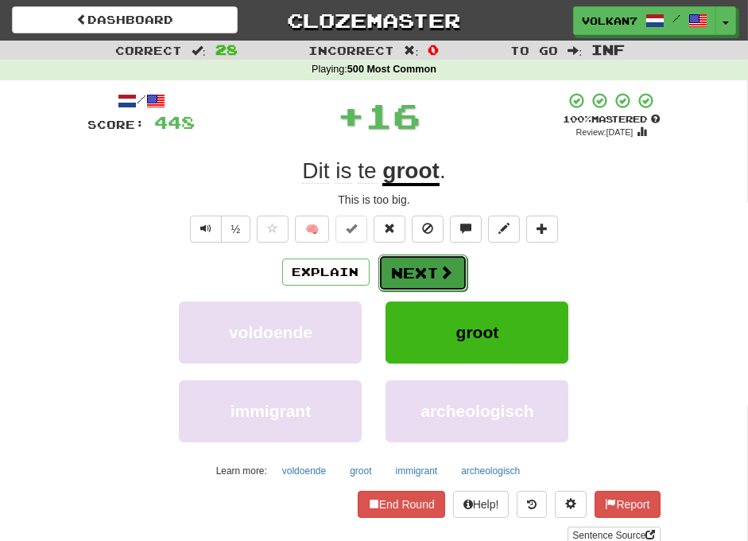
click at [426, 271] on button "Next" at bounding box center [423, 273] width 89 height 37
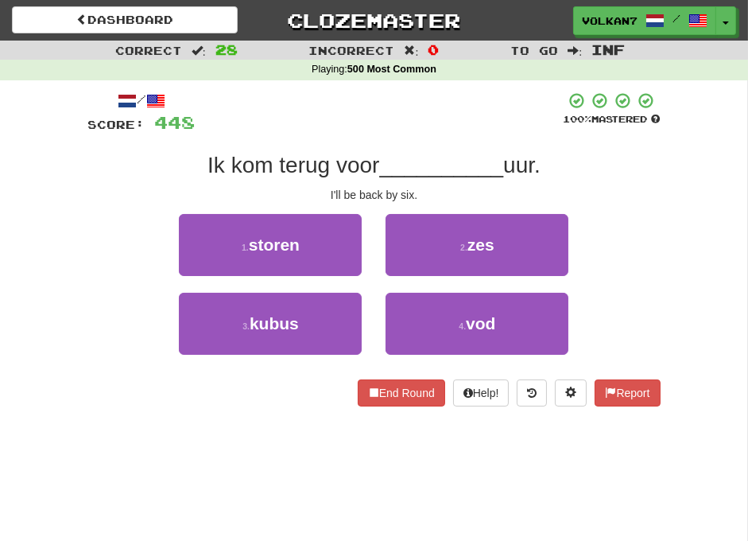
click at [423, 151] on div "Ik kom terug voor __________ uur." at bounding box center [374, 165] width 573 height 29
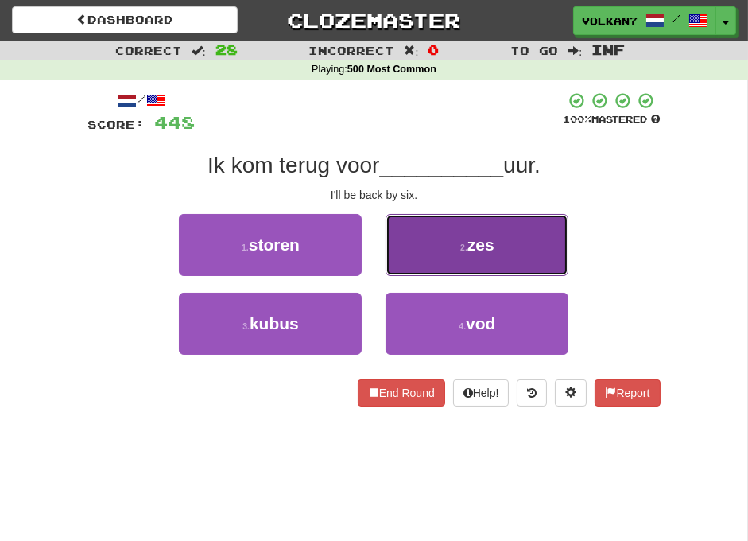
click at [452, 241] on button "2 . zes" at bounding box center [477, 245] width 183 height 62
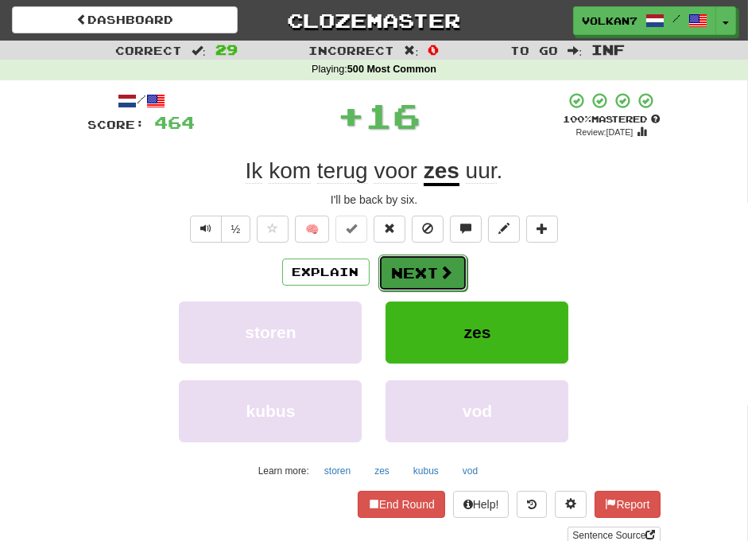
click at [424, 264] on button "Next" at bounding box center [423, 273] width 89 height 37
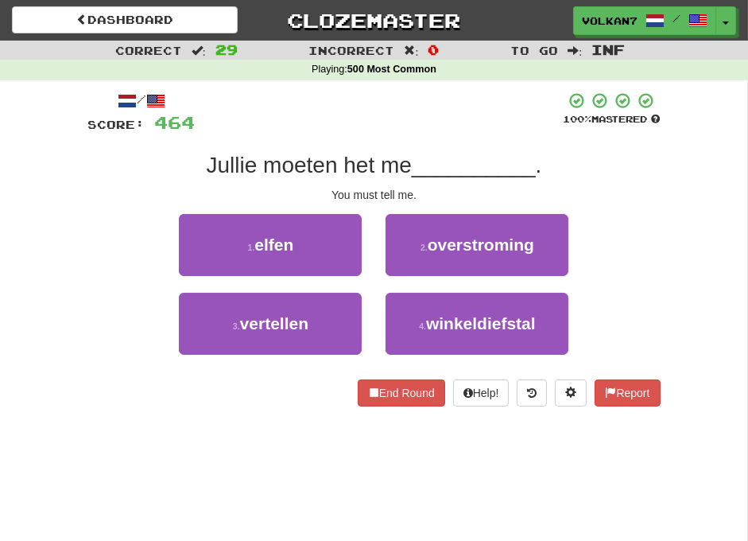
click at [424, 134] on div "/ Score: 464 100 % Mastered Jullie moeten het me __________ . You must tell me.…" at bounding box center [374, 248] width 573 height 315
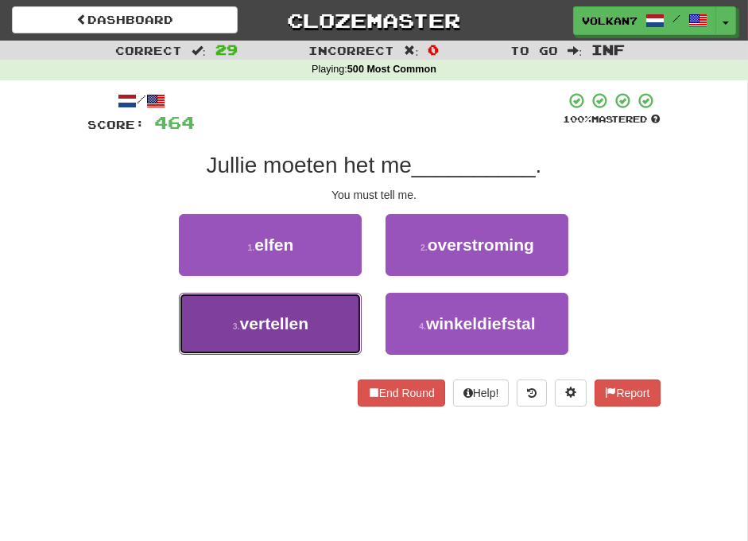
click at [332, 316] on button "3 . vertellen" at bounding box center [270, 324] width 183 height 62
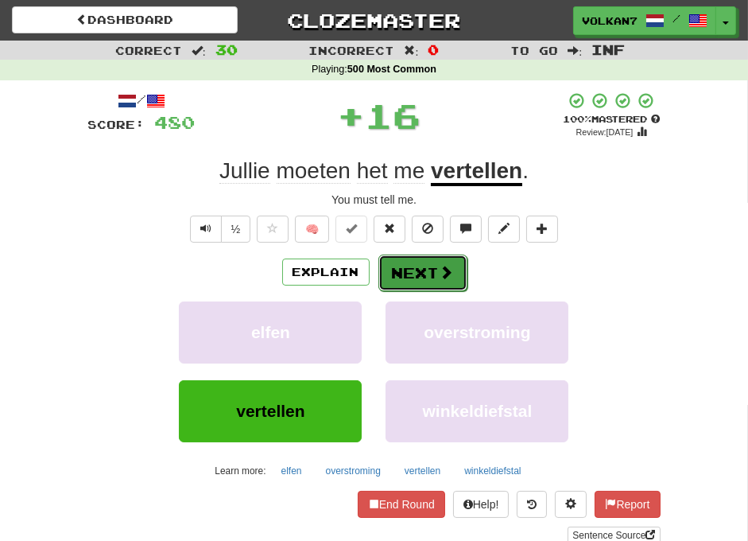
click at [420, 281] on button "Next" at bounding box center [423, 273] width 89 height 37
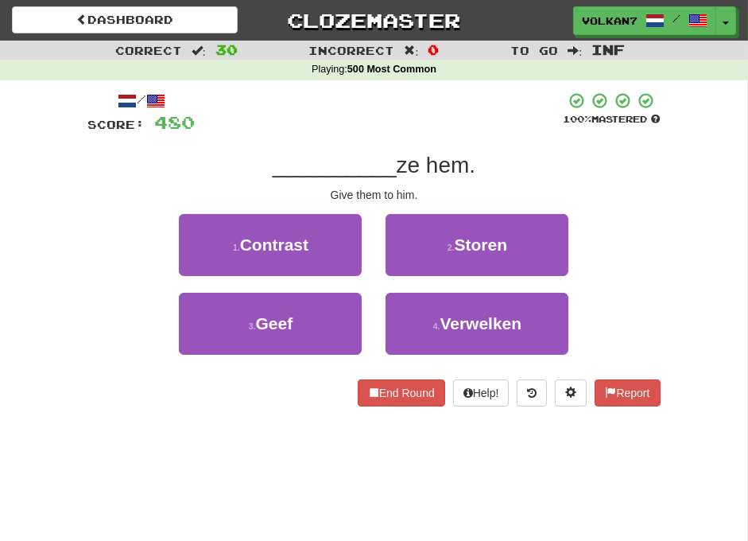
click at [432, 117] on div at bounding box center [380, 113] width 368 height 44
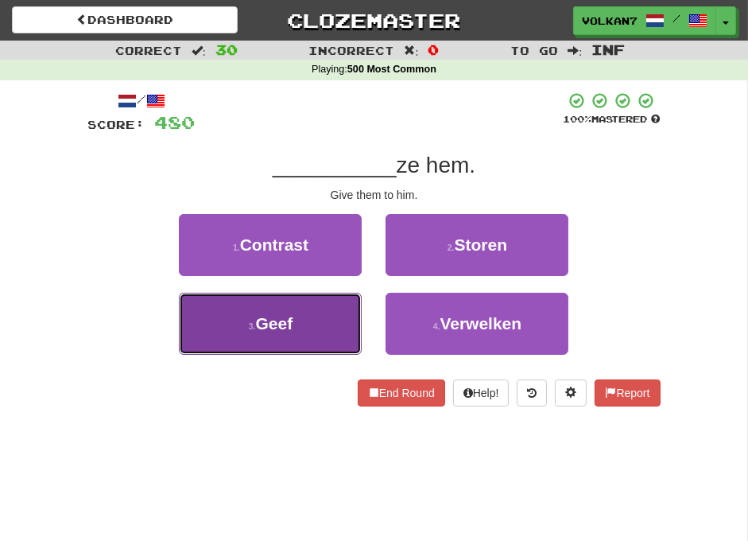
click at [339, 312] on button "3 . Geef" at bounding box center [270, 324] width 183 height 62
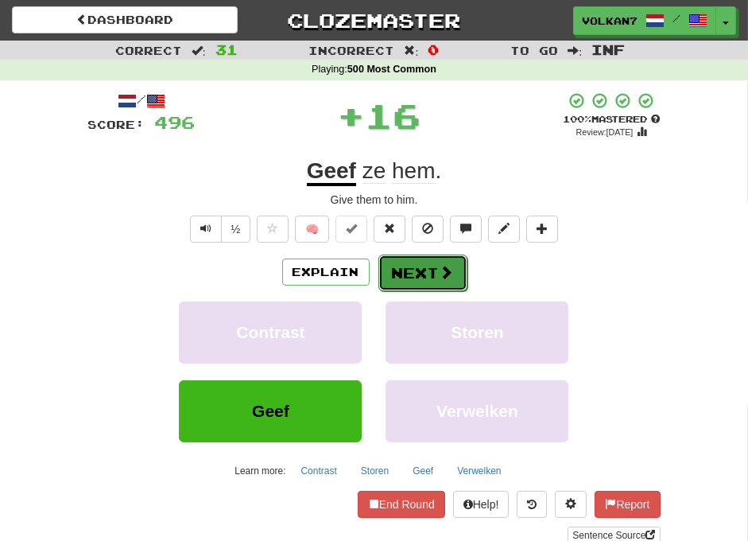
click at [391, 269] on button "Next" at bounding box center [423, 273] width 89 height 37
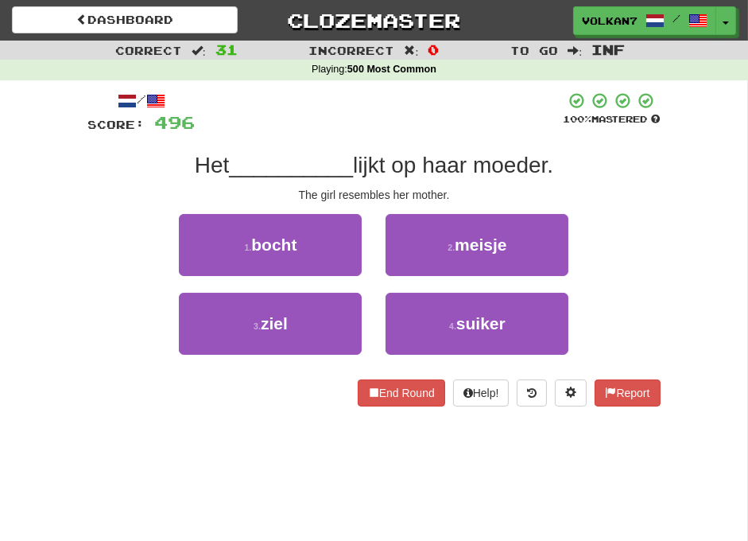
click at [441, 116] on div at bounding box center [380, 113] width 368 height 44
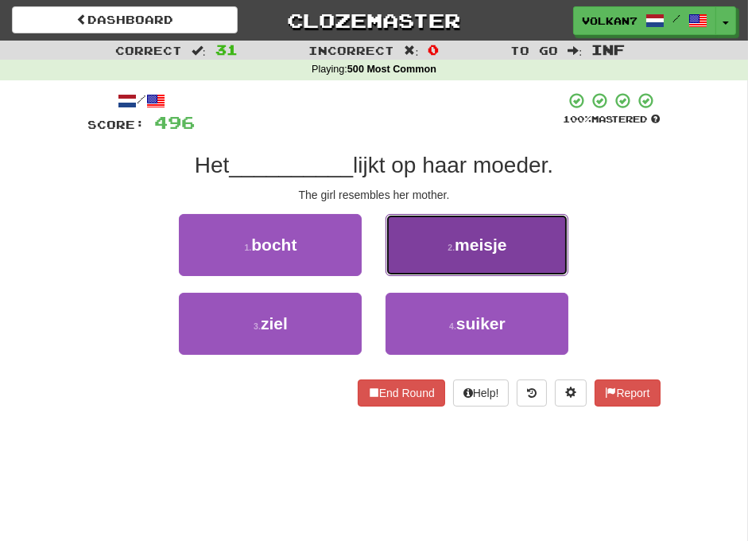
click at [450, 240] on button "2 . meisje" at bounding box center [477, 245] width 183 height 62
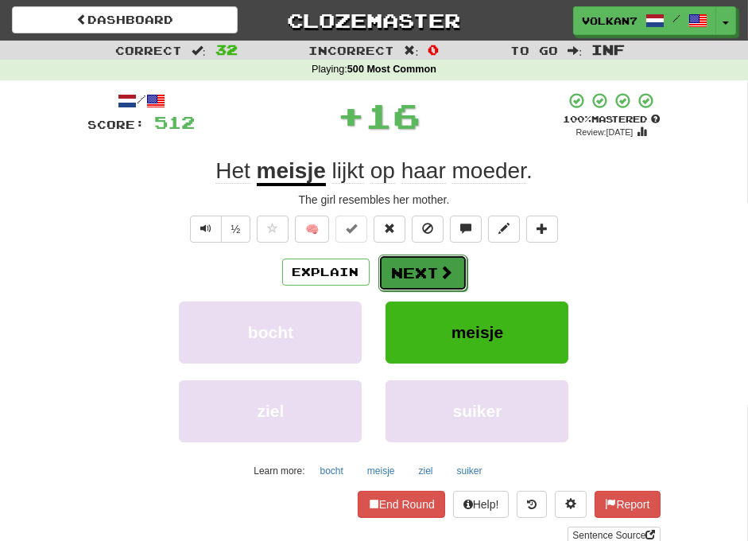
click at [430, 275] on button "Next" at bounding box center [423, 273] width 89 height 37
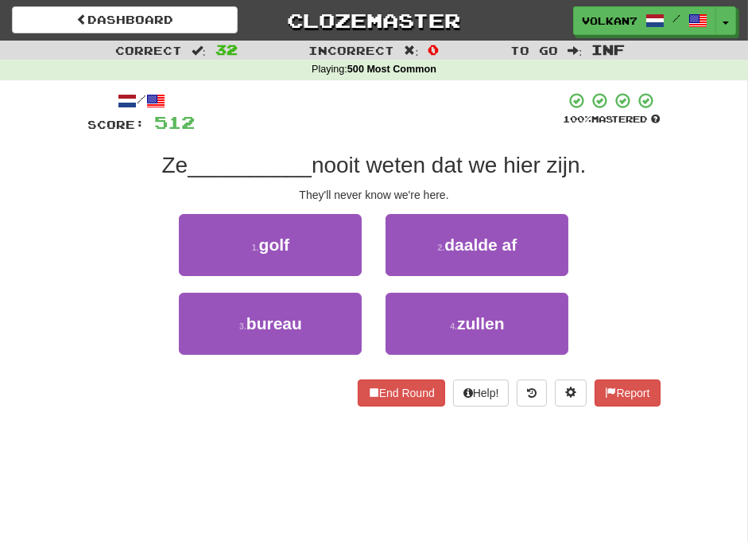
click at [443, 151] on div "Ze __________ nooit weten dat we hier zijn." at bounding box center [374, 165] width 573 height 29
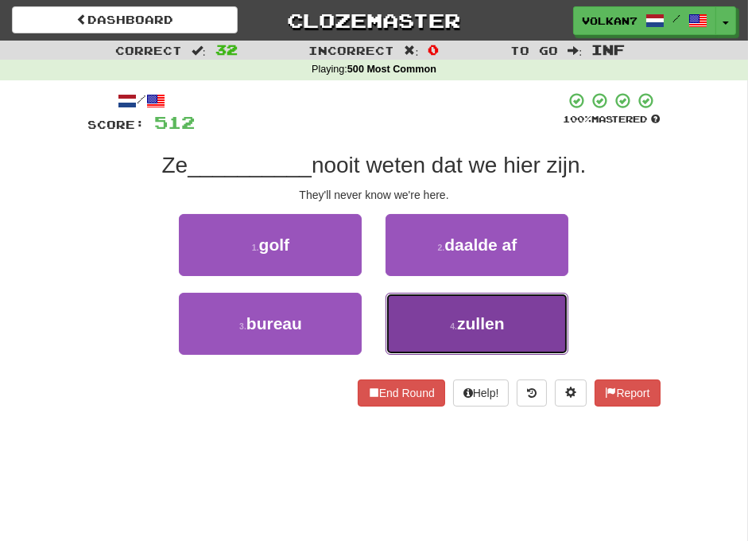
click at [455, 340] on button "4 . zullen" at bounding box center [477, 324] width 183 height 62
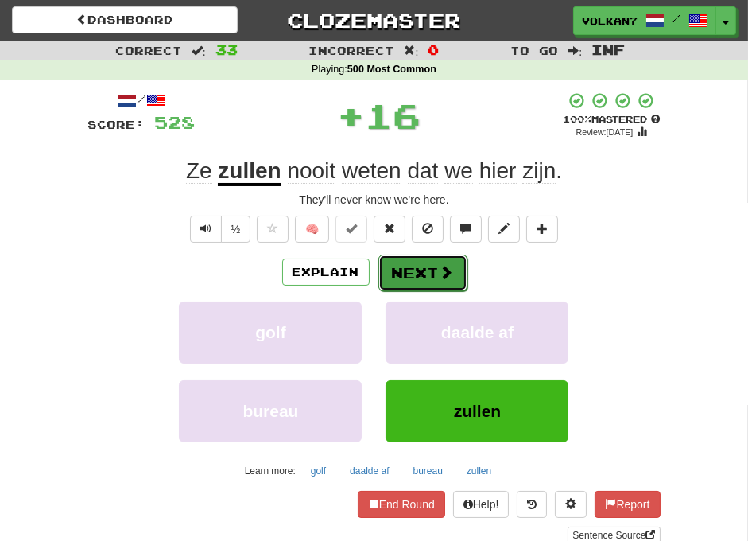
click at [419, 266] on button "Next" at bounding box center [423, 273] width 89 height 37
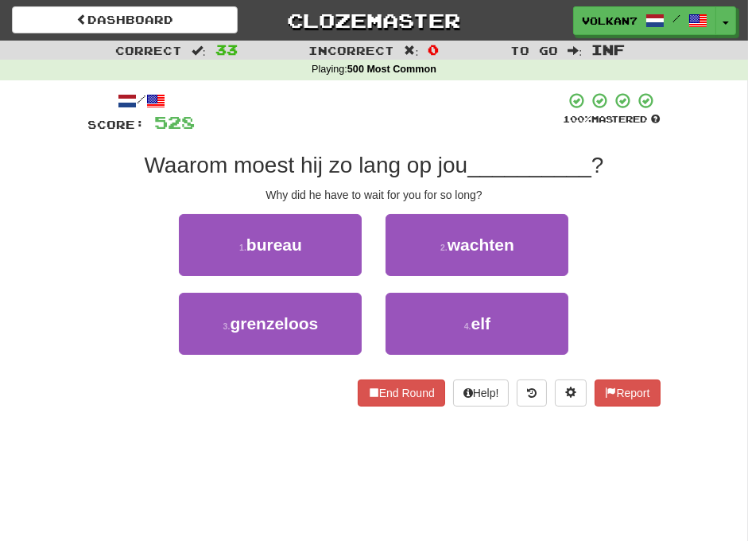
click at [416, 132] on div at bounding box center [380, 113] width 368 height 44
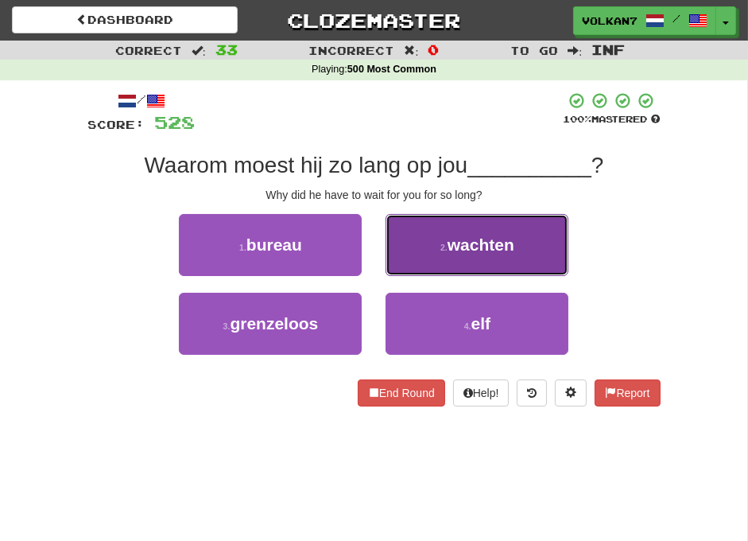
click at [457, 259] on button "2 . wachten" at bounding box center [477, 245] width 183 height 62
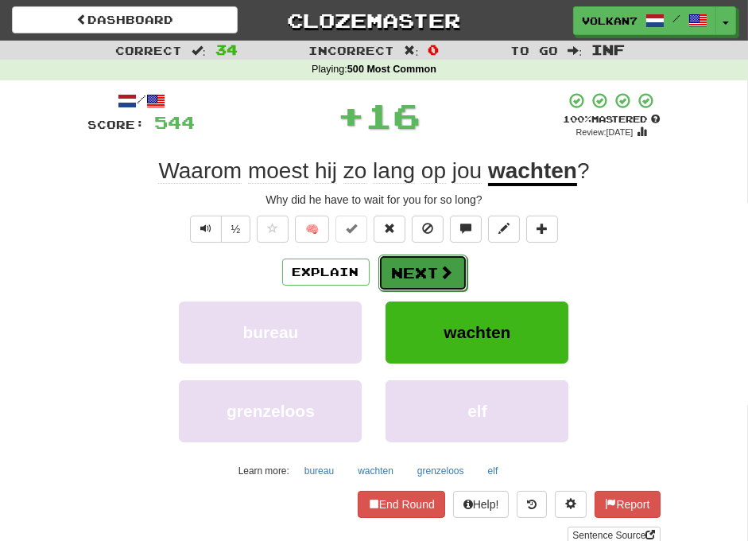
click at [436, 268] on button "Next" at bounding box center [423, 273] width 89 height 37
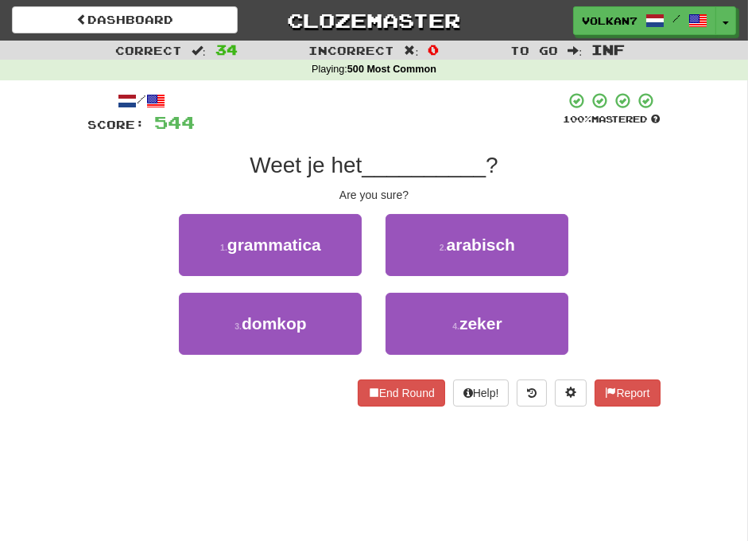
click at [446, 141] on div "/ Score: 544 100 % Mastered Weet je het __________ ? Are you sure? 1 . grammati…" at bounding box center [374, 248] width 573 height 315
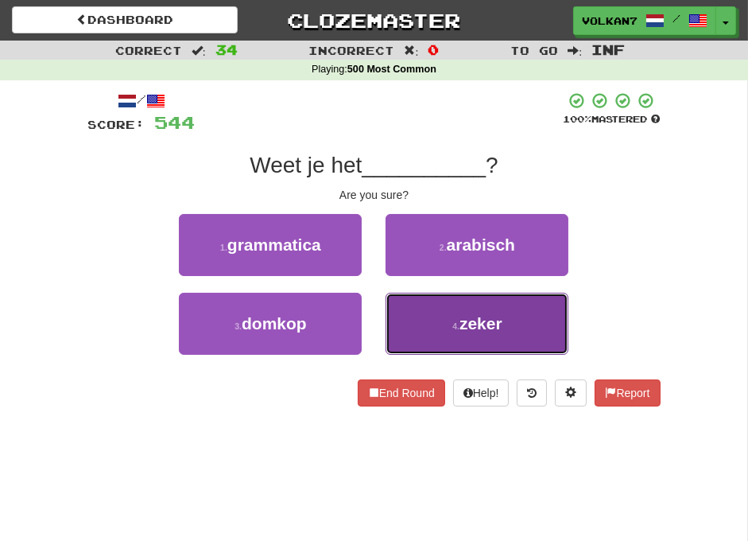
click at [444, 300] on button "4 . zeker" at bounding box center [477, 324] width 183 height 62
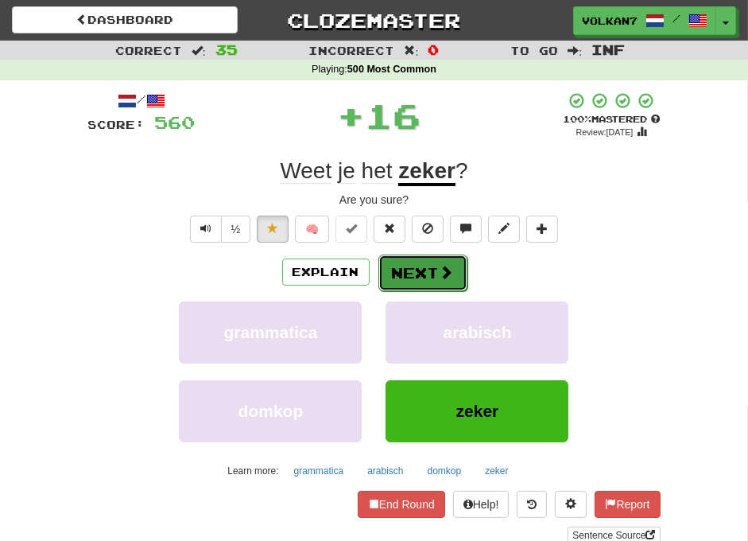
click at [426, 258] on button "Next" at bounding box center [423, 273] width 89 height 37
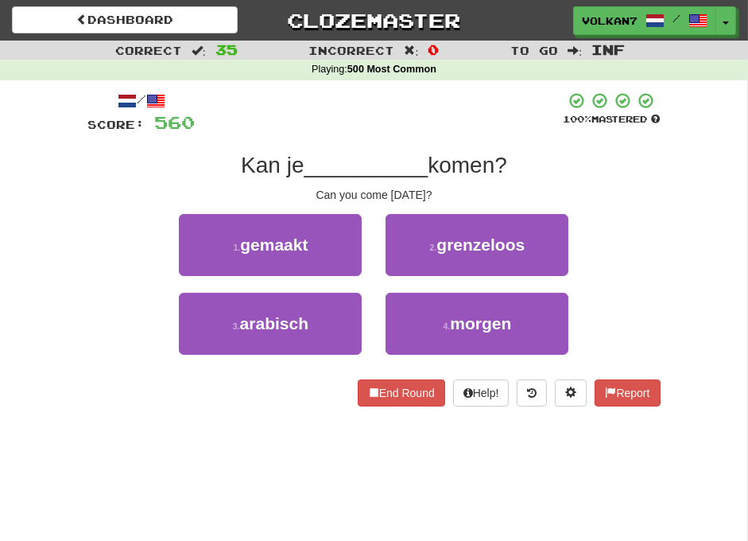
click at [435, 130] on div at bounding box center [380, 113] width 368 height 44
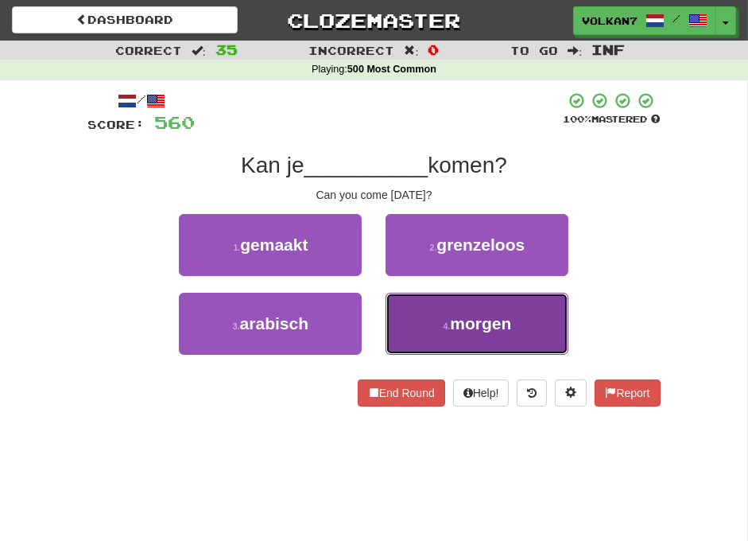
click at [449, 320] on button "4 . morgen" at bounding box center [477, 324] width 183 height 62
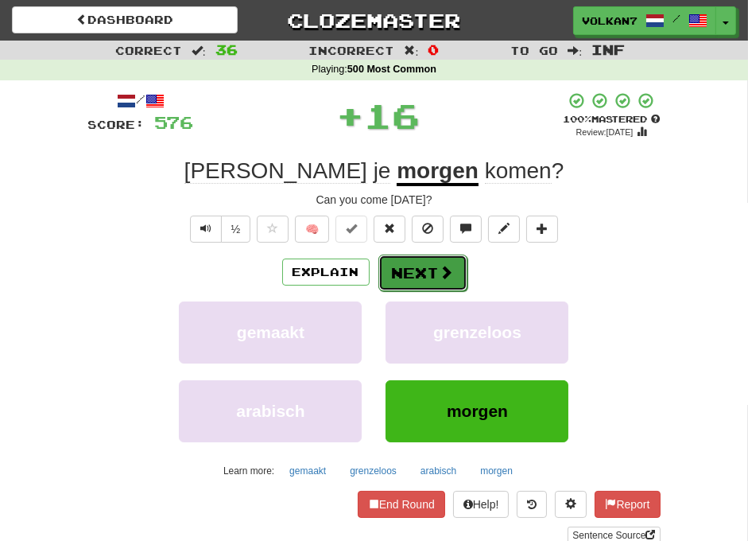
click at [418, 269] on button "Next" at bounding box center [423, 273] width 89 height 37
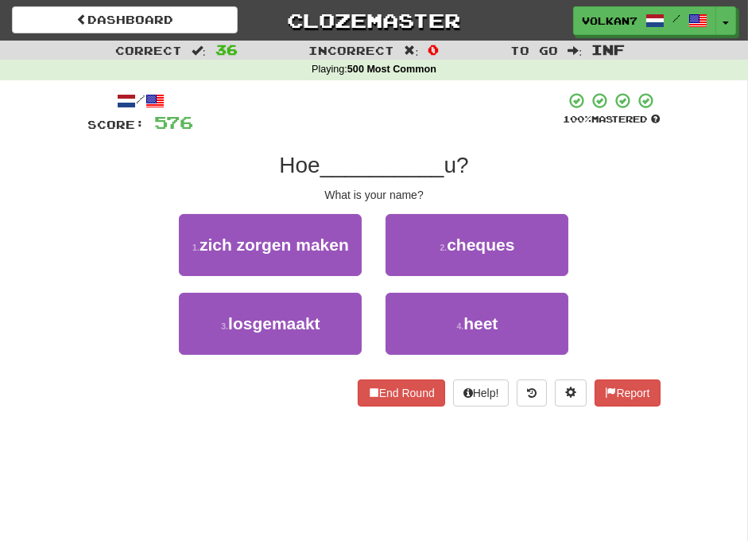
click at [449, 137] on div "/ Score: 576 100 % Mastered Hoe __________ u? What is your name? 1 . zich zorge…" at bounding box center [374, 248] width 573 height 315
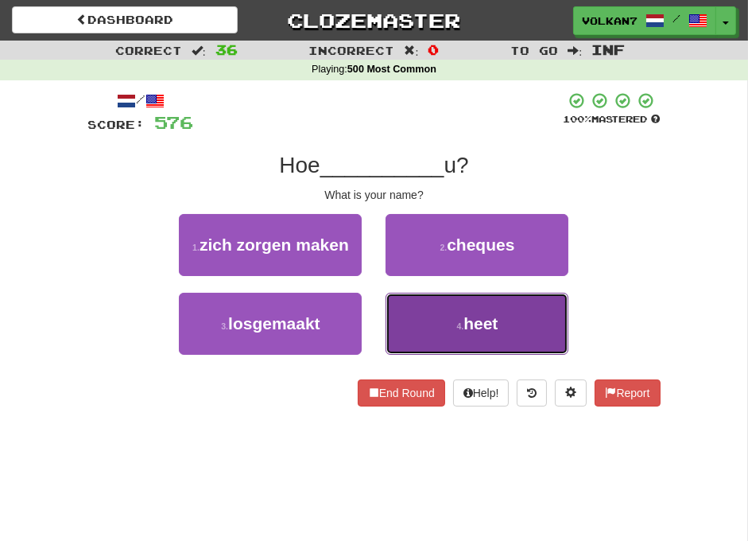
click at [455, 307] on button "4 . heet" at bounding box center [477, 324] width 183 height 62
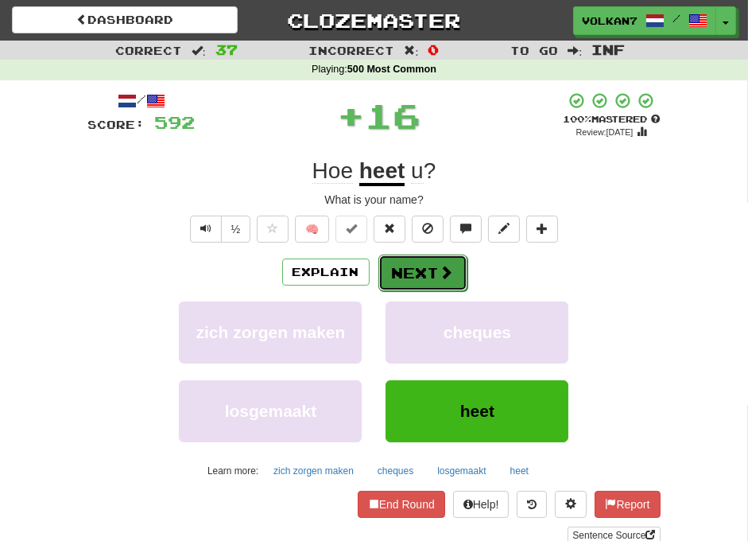
click at [445, 276] on span at bounding box center [447, 272] width 14 height 14
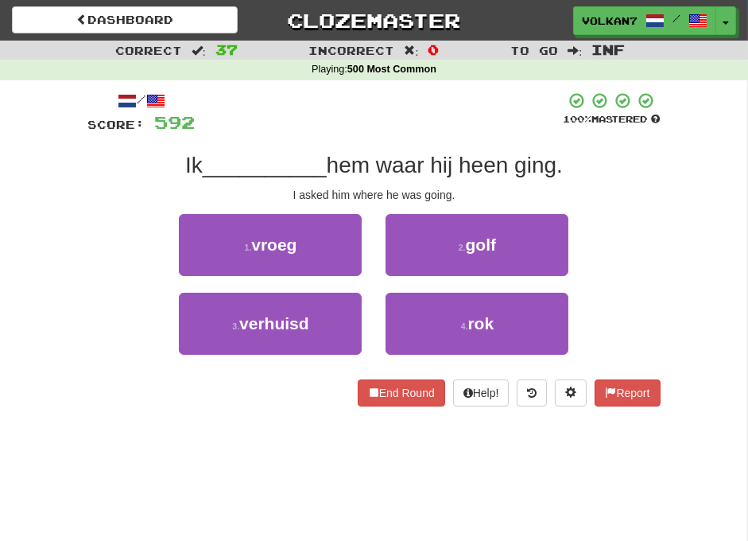
click at [467, 139] on div "/ Score: 592 100 % Mastered Ik __________ hem waar hij heen ging. I asked him w…" at bounding box center [374, 248] width 573 height 315
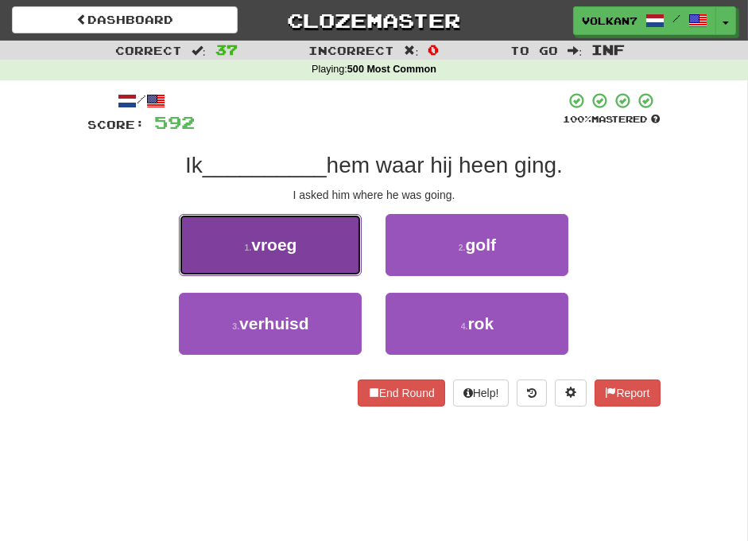
click at [352, 239] on button "1 . vroeg" at bounding box center [270, 245] width 183 height 62
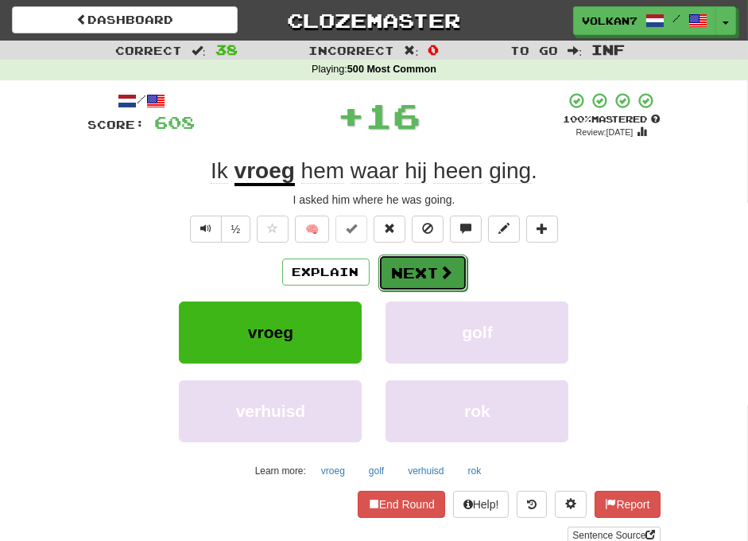
click at [414, 264] on button "Next" at bounding box center [423, 273] width 89 height 37
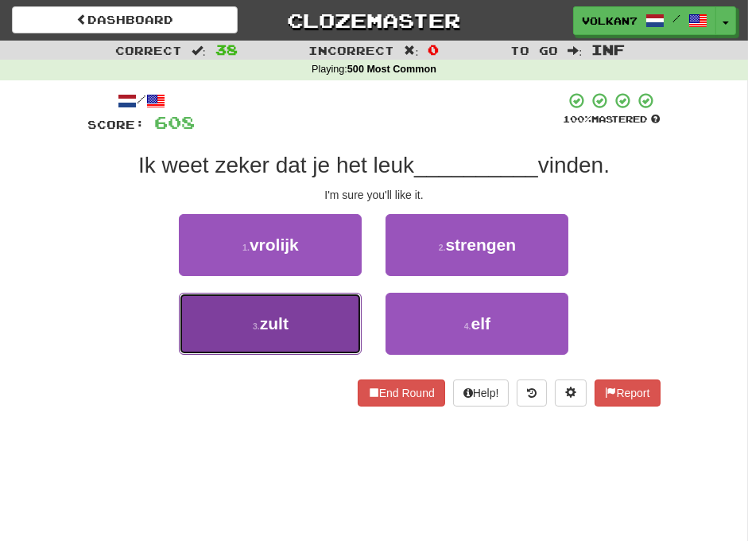
click at [332, 324] on button "3 . zult" at bounding box center [270, 324] width 183 height 62
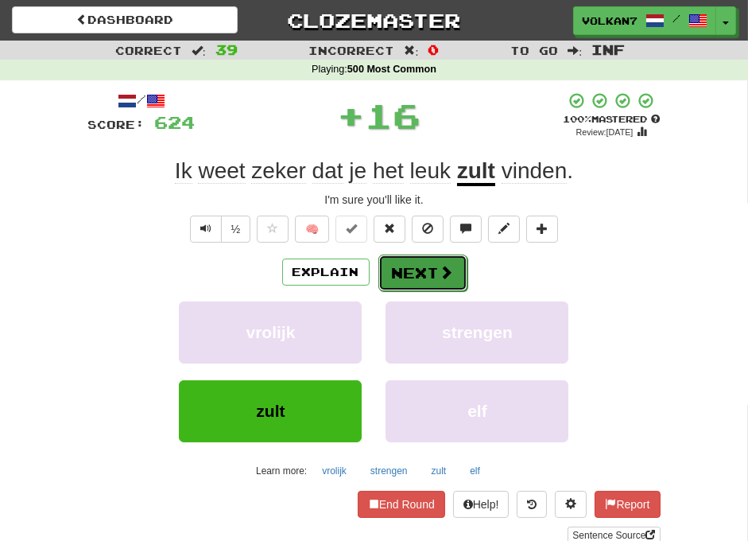
click at [402, 282] on button "Next" at bounding box center [423, 273] width 89 height 37
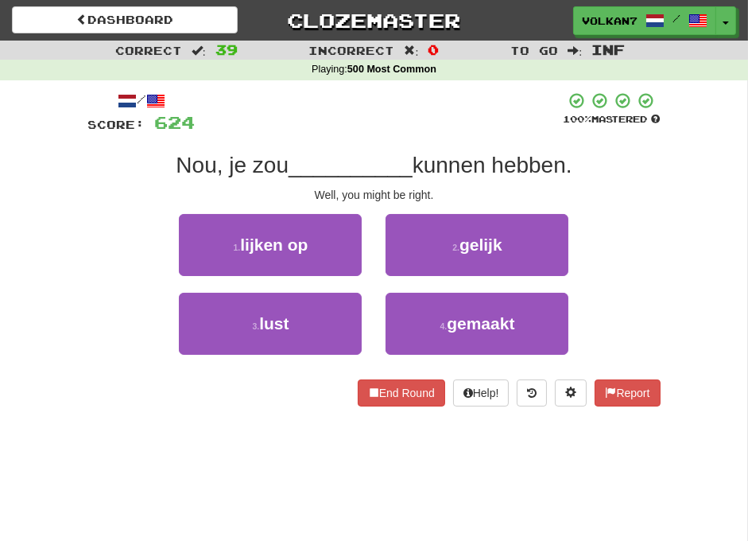
click at [428, 151] on div "Nou, je zou __________ kunnen hebben." at bounding box center [374, 165] width 573 height 29
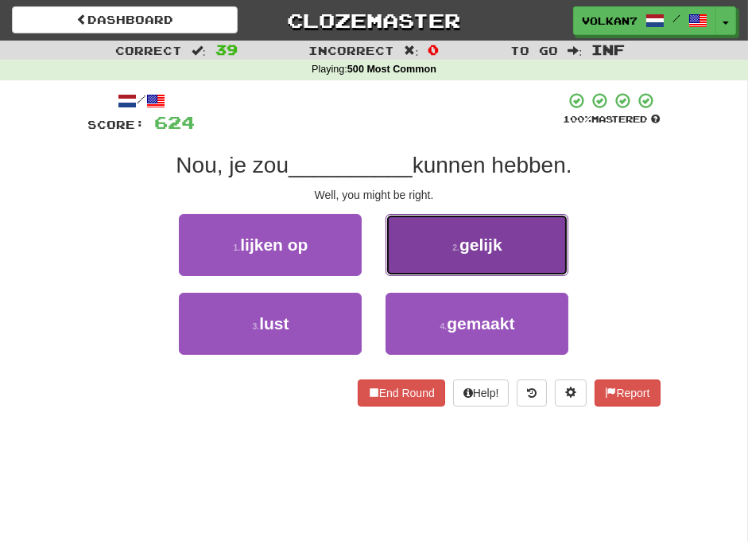
click at [450, 235] on button "2 . gelijk" at bounding box center [477, 245] width 183 height 62
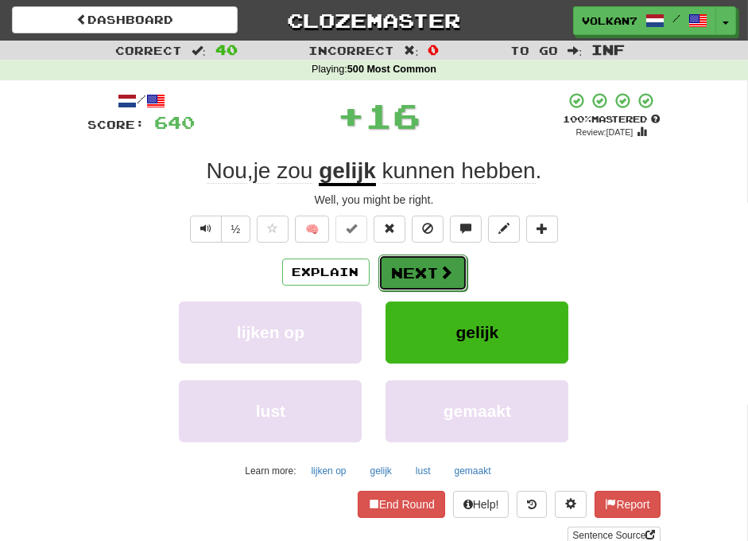
click at [422, 278] on button "Next" at bounding box center [423, 273] width 89 height 37
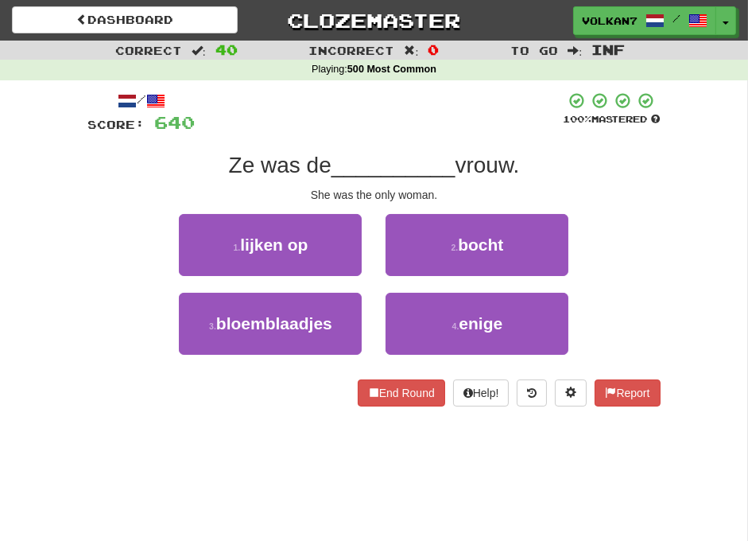
click at [420, 116] on div at bounding box center [380, 113] width 368 height 44
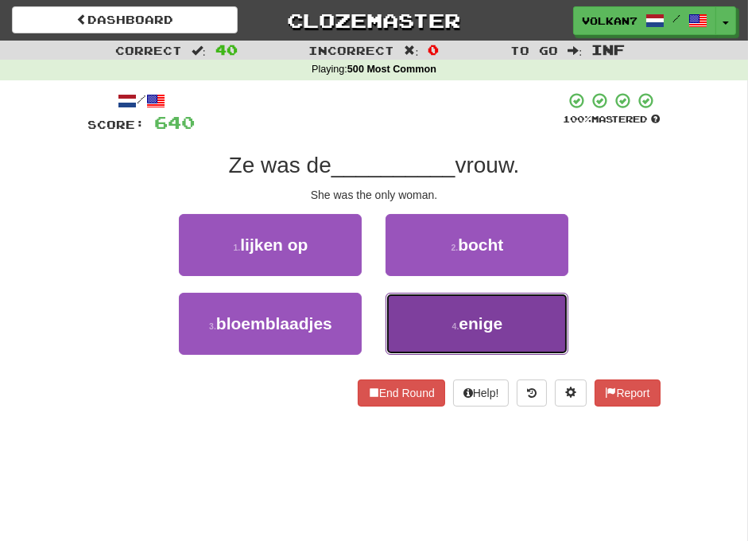
click at [433, 294] on button "4 . enige" at bounding box center [477, 324] width 183 height 62
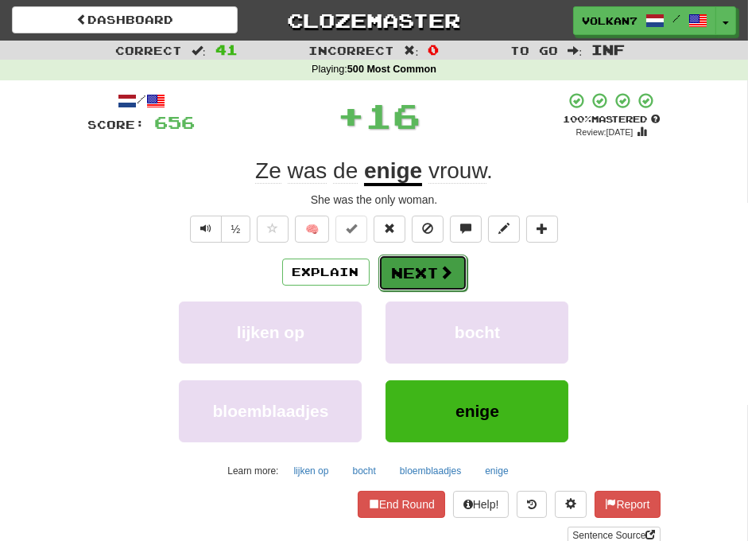
click at [428, 280] on button "Next" at bounding box center [423, 273] width 89 height 37
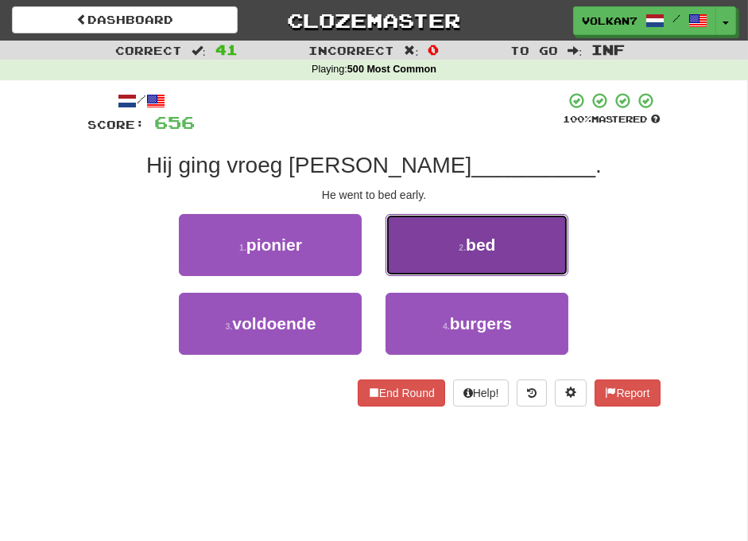
click at [459, 229] on button "2 . bed" at bounding box center [477, 245] width 183 height 62
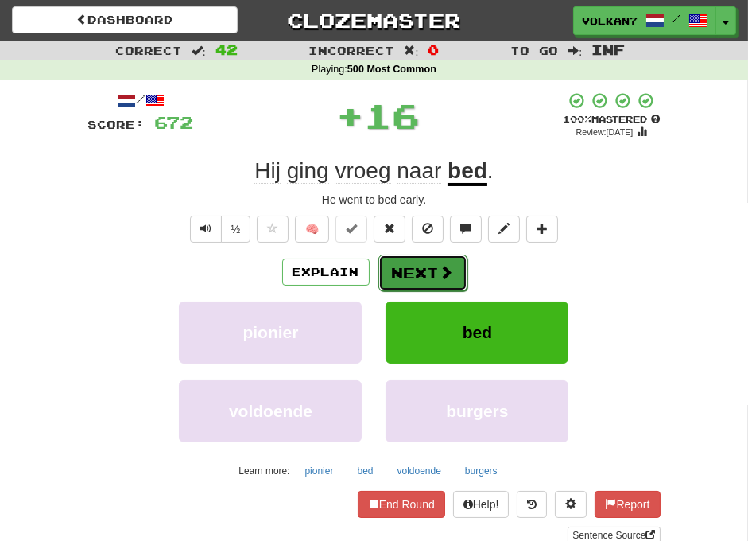
click at [416, 266] on button "Next" at bounding box center [423, 273] width 89 height 37
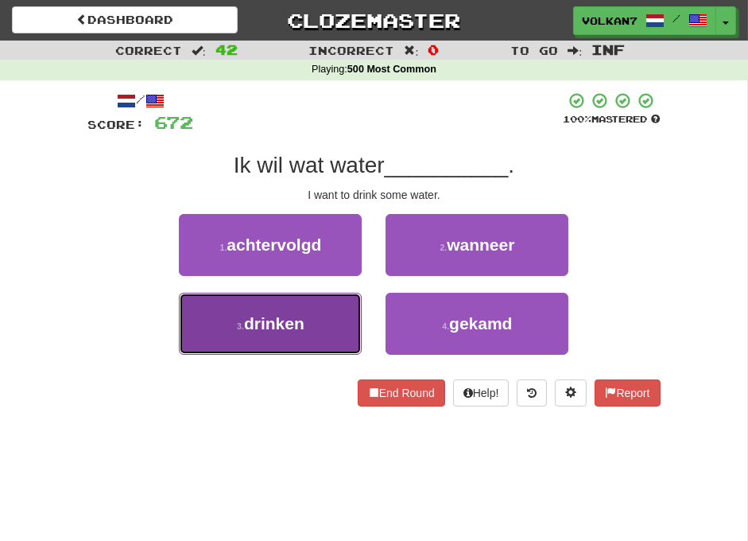
click at [321, 328] on button "3 . drinken" at bounding box center [270, 324] width 183 height 62
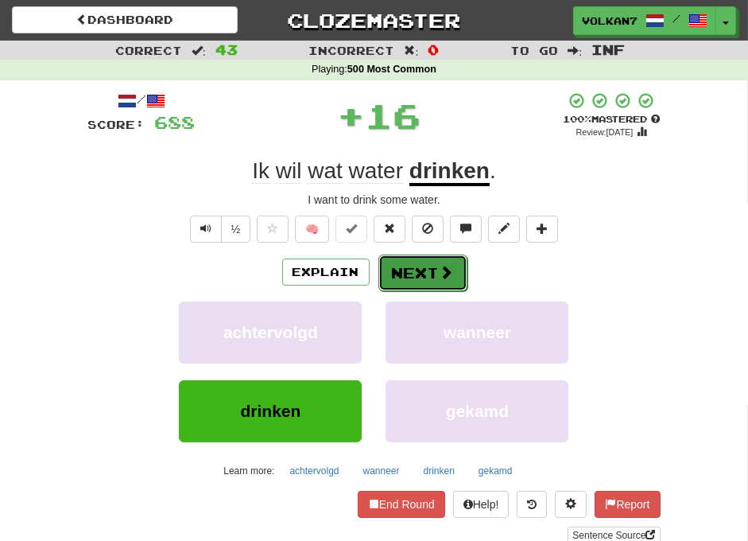
click at [433, 271] on button "Next" at bounding box center [423, 273] width 89 height 37
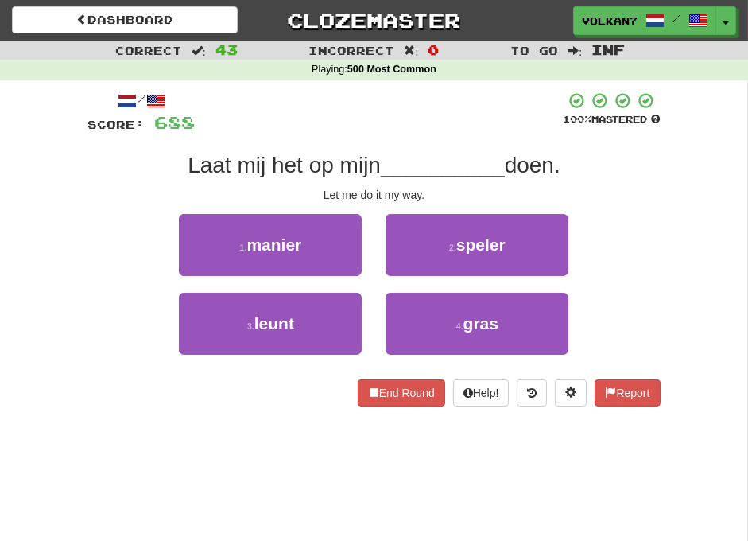
click at [414, 128] on div at bounding box center [380, 113] width 368 height 44
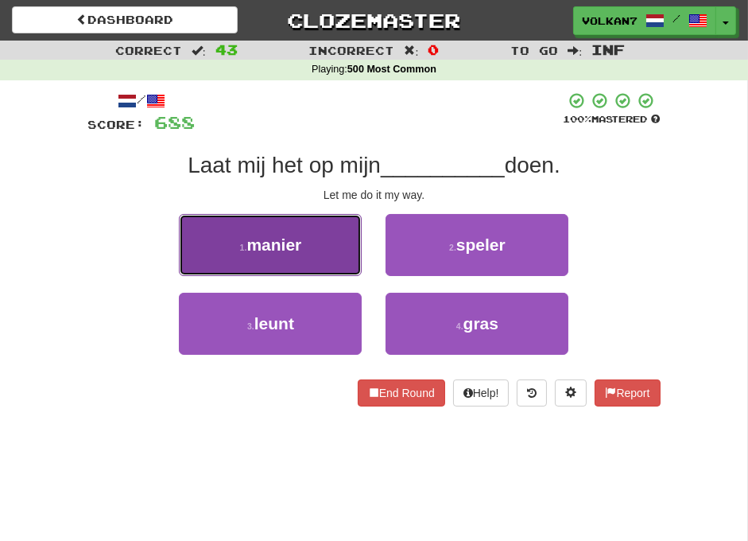
click at [323, 250] on button "1 . manier" at bounding box center [270, 245] width 183 height 62
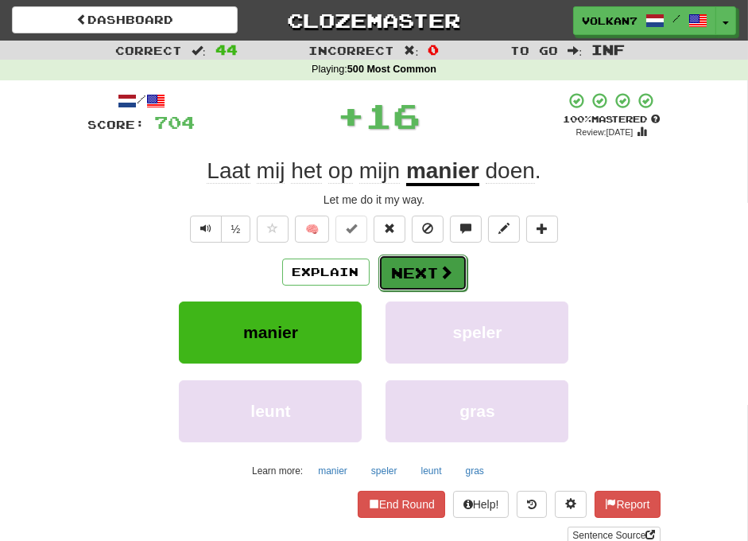
click at [416, 274] on button "Next" at bounding box center [423, 273] width 89 height 37
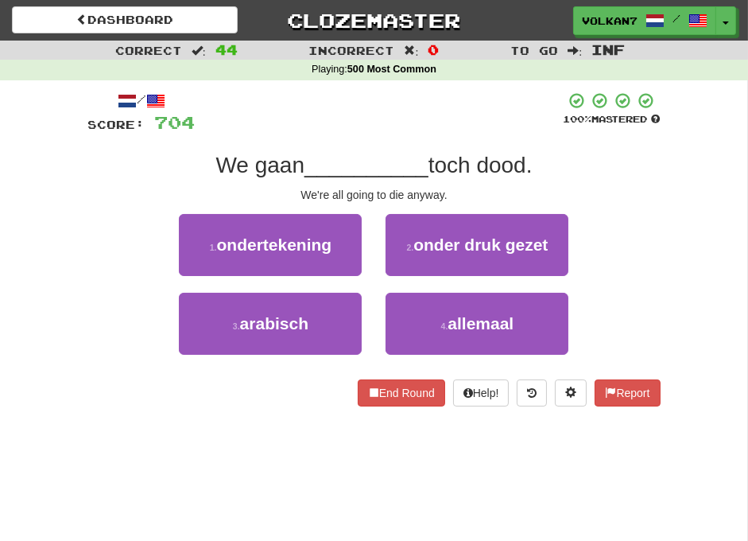
click at [427, 138] on div "/ Score: 704 100 % Mastered We gaan __________ toch dood. We're all going to di…" at bounding box center [374, 248] width 573 height 315
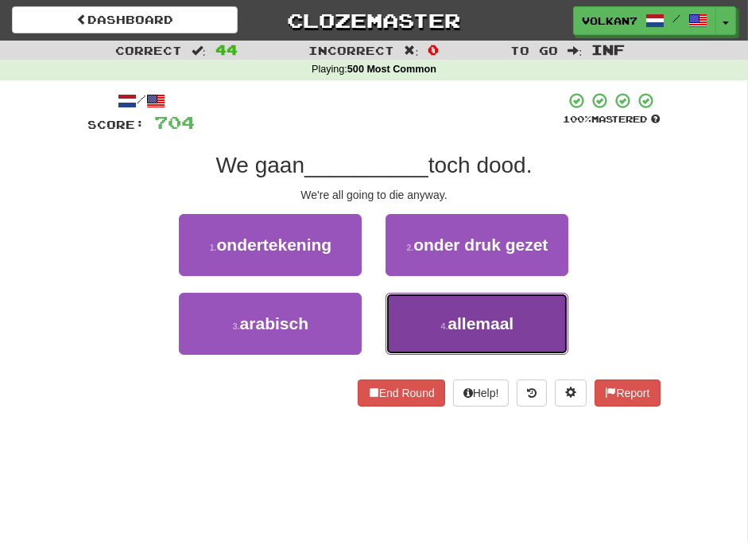
click at [447, 321] on small "4 ." at bounding box center [444, 326] width 7 height 10
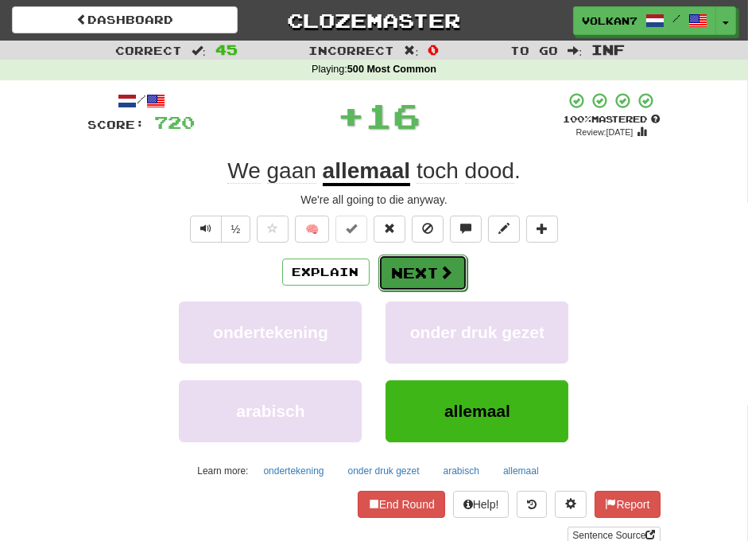
click at [406, 274] on button "Next" at bounding box center [423, 273] width 89 height 37
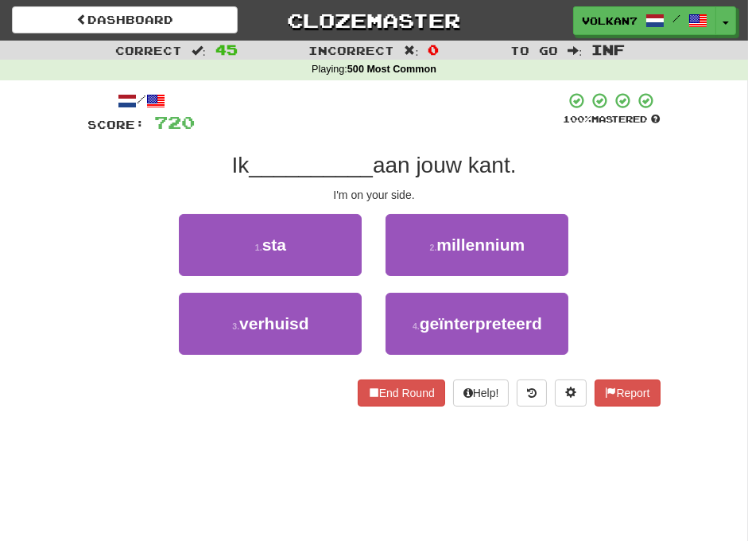
click at [420, 111] on div at bounding box center [380, 113] width 368 height 44
